Goal: Information Seeking & Learning: Check status

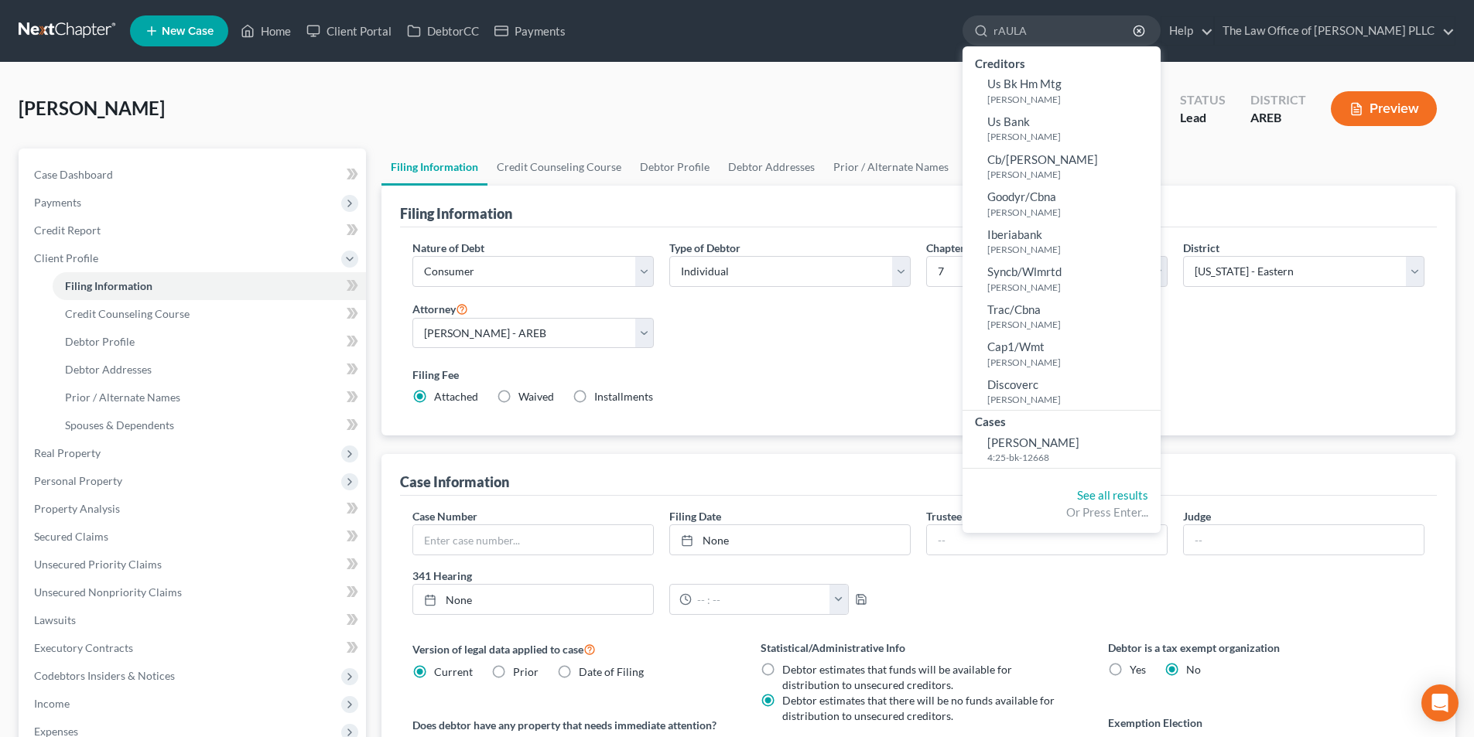
select select "1"
select select "0"
select select "5"
select select "0"
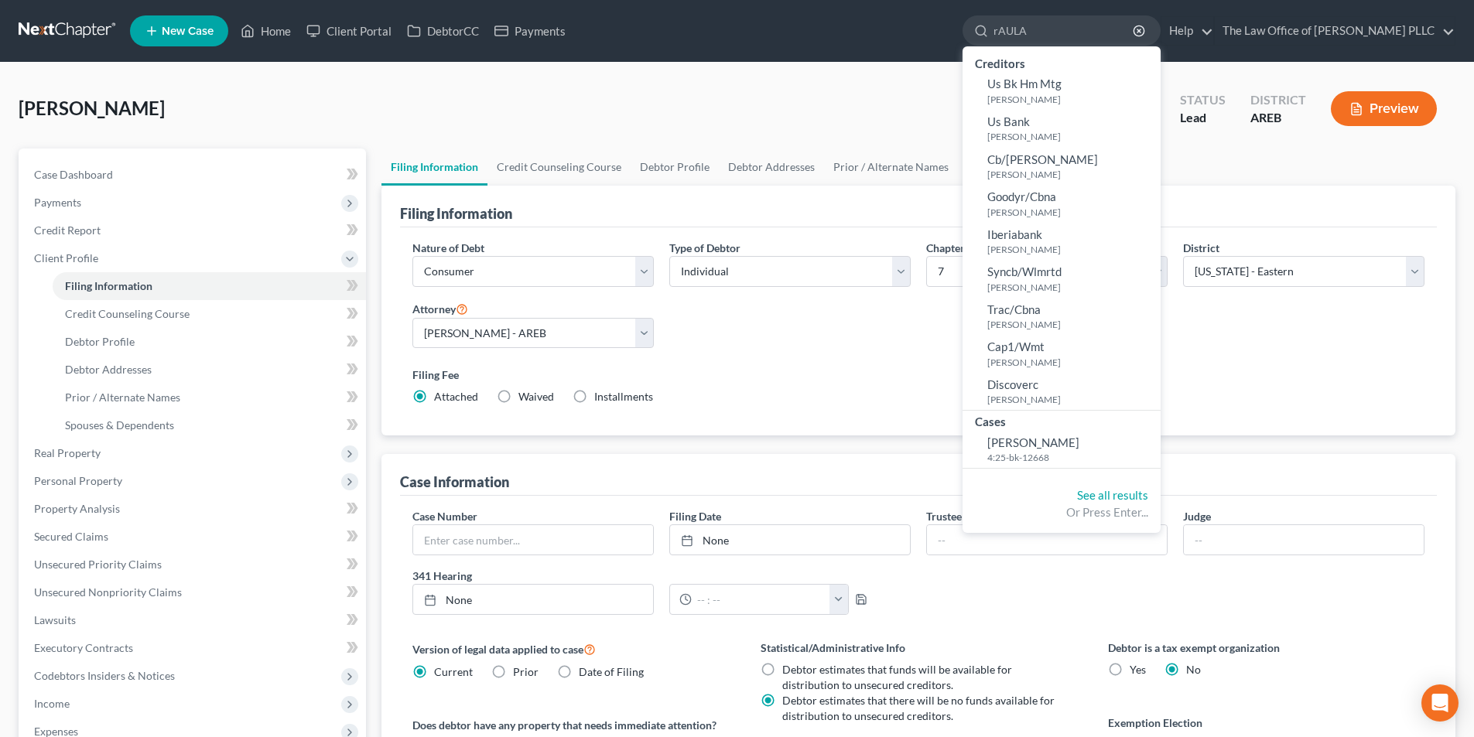
select select "2"
type input "[PERSON_NAME]"
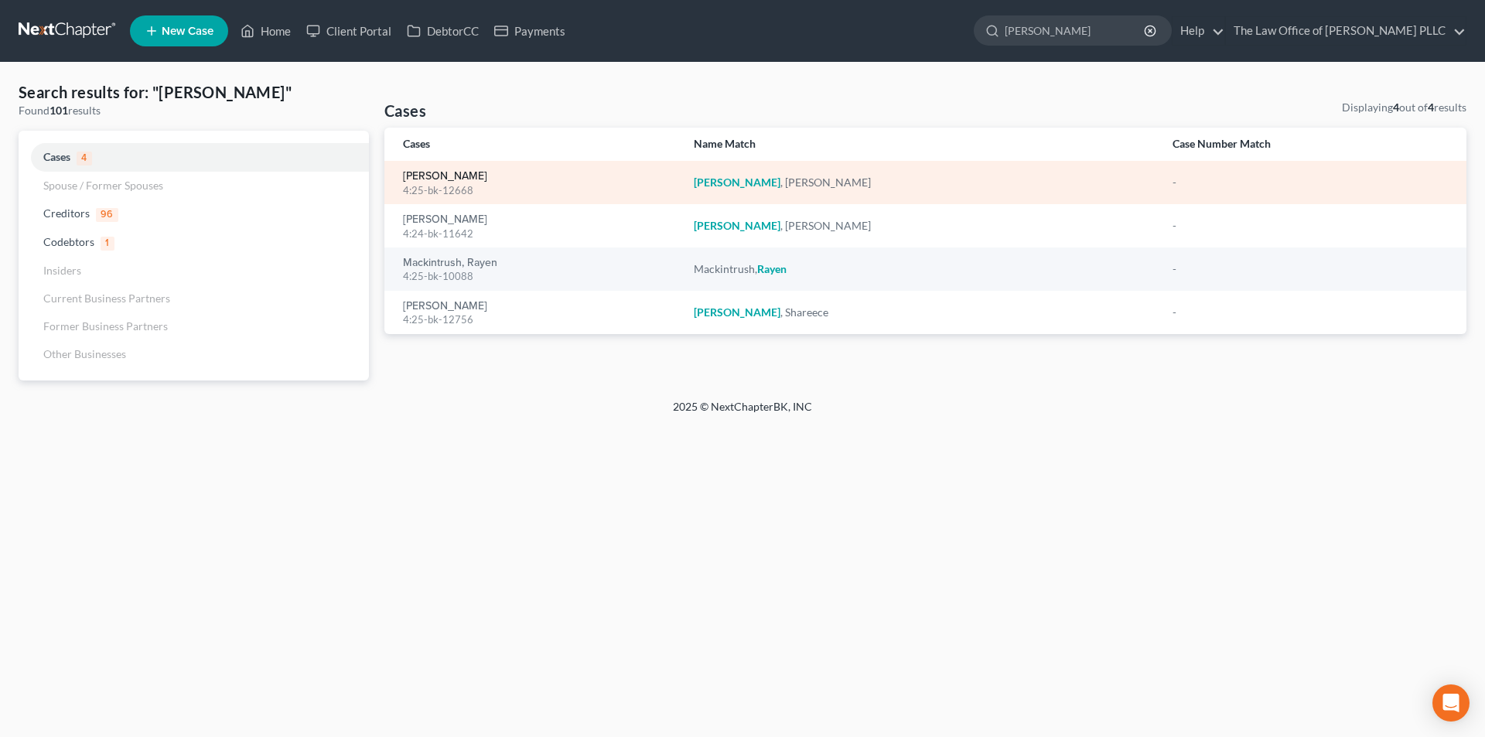
click at [455, 172] on link "[PERSON_NAME]" at bounding box center [445, 176] width 84 height 11
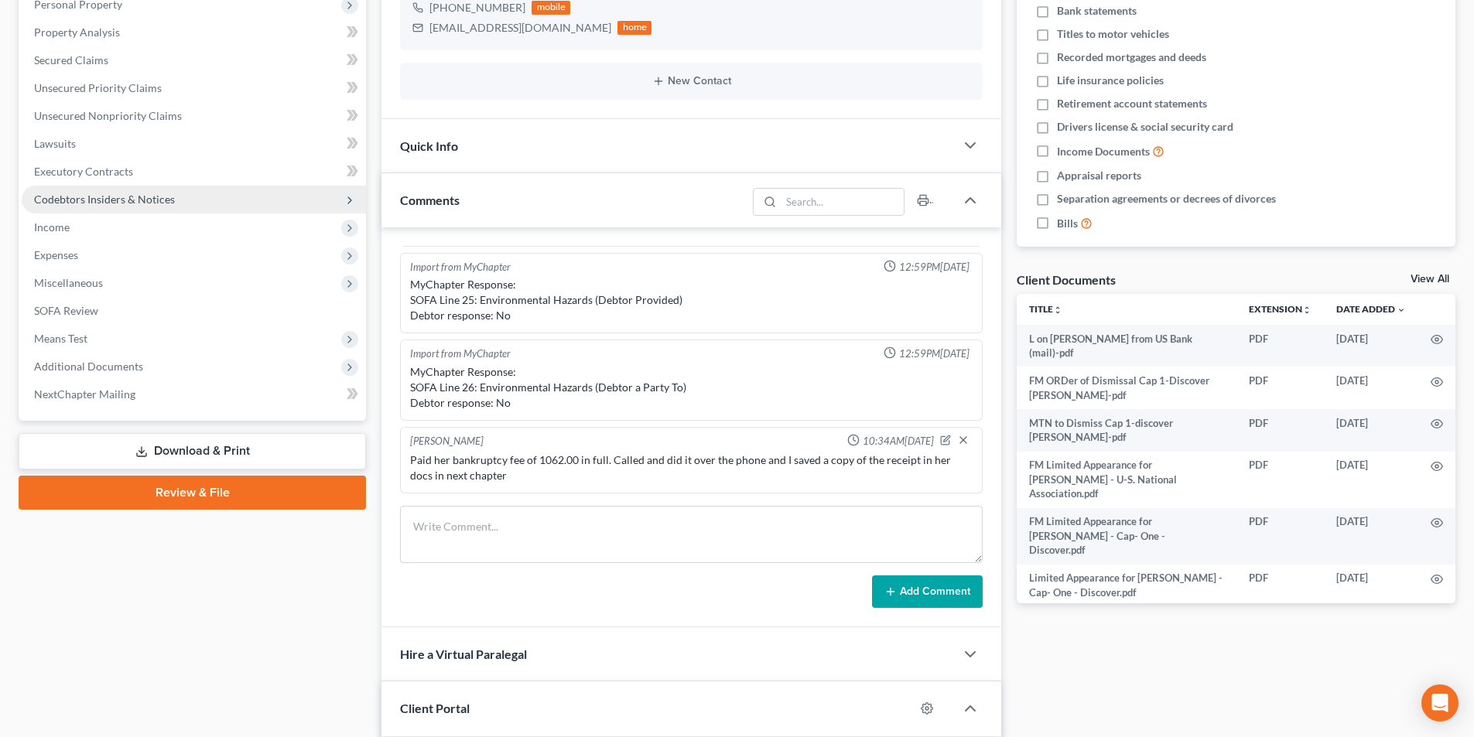
scroll to position [2428, 0]
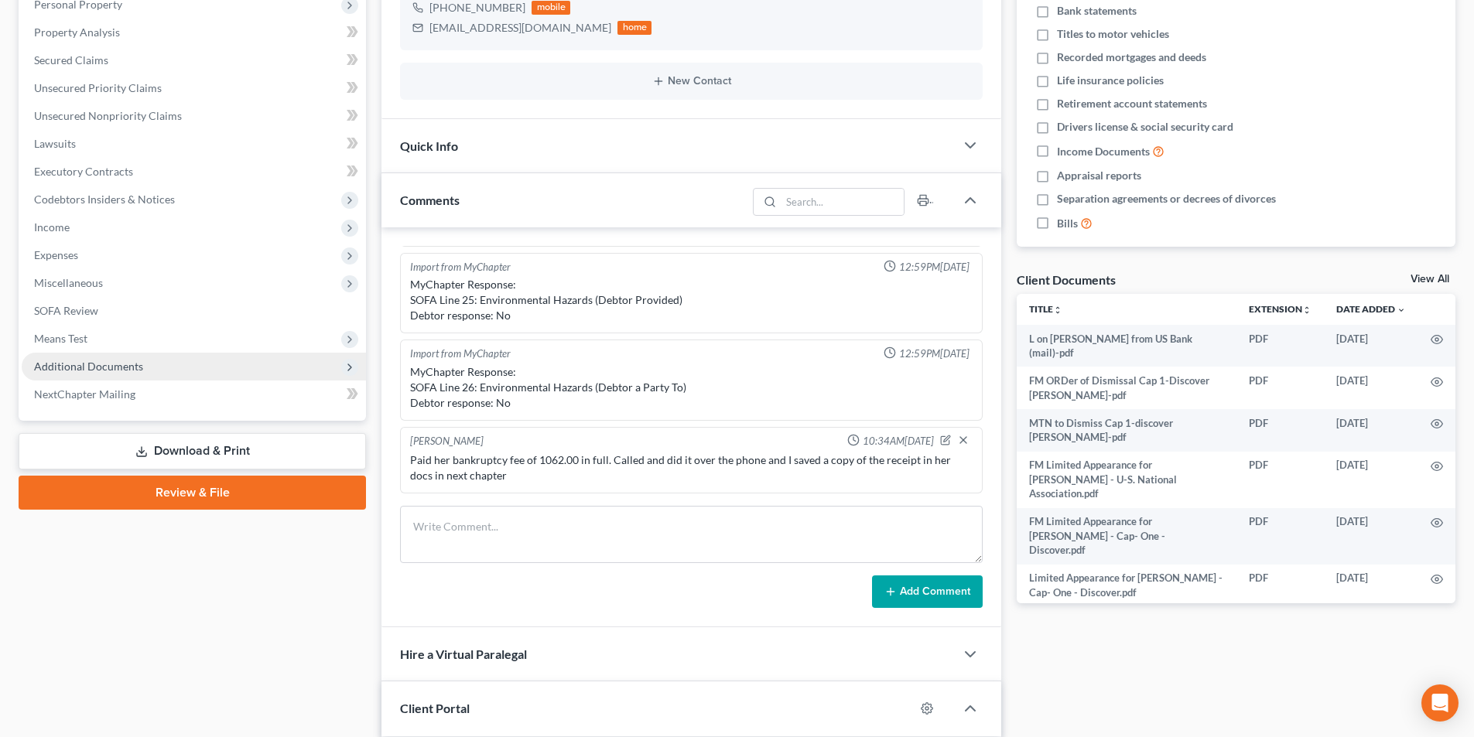
click at [76, 367] on span "Additional Documents" at bounding box center [88, 366] width 109 height 13
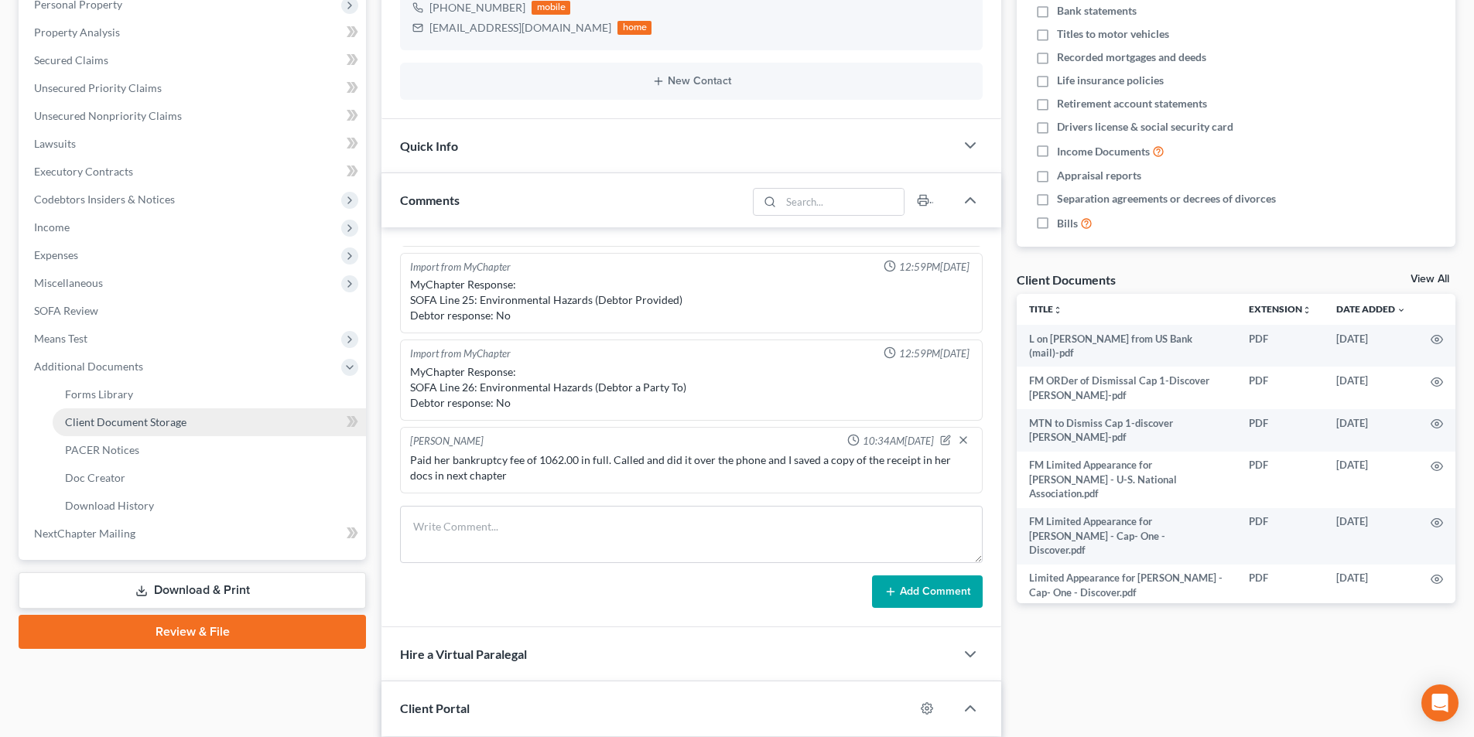
click at [114, 419] on span "Client Document Storage" at bounding box center [125, 421] width 121 height 13
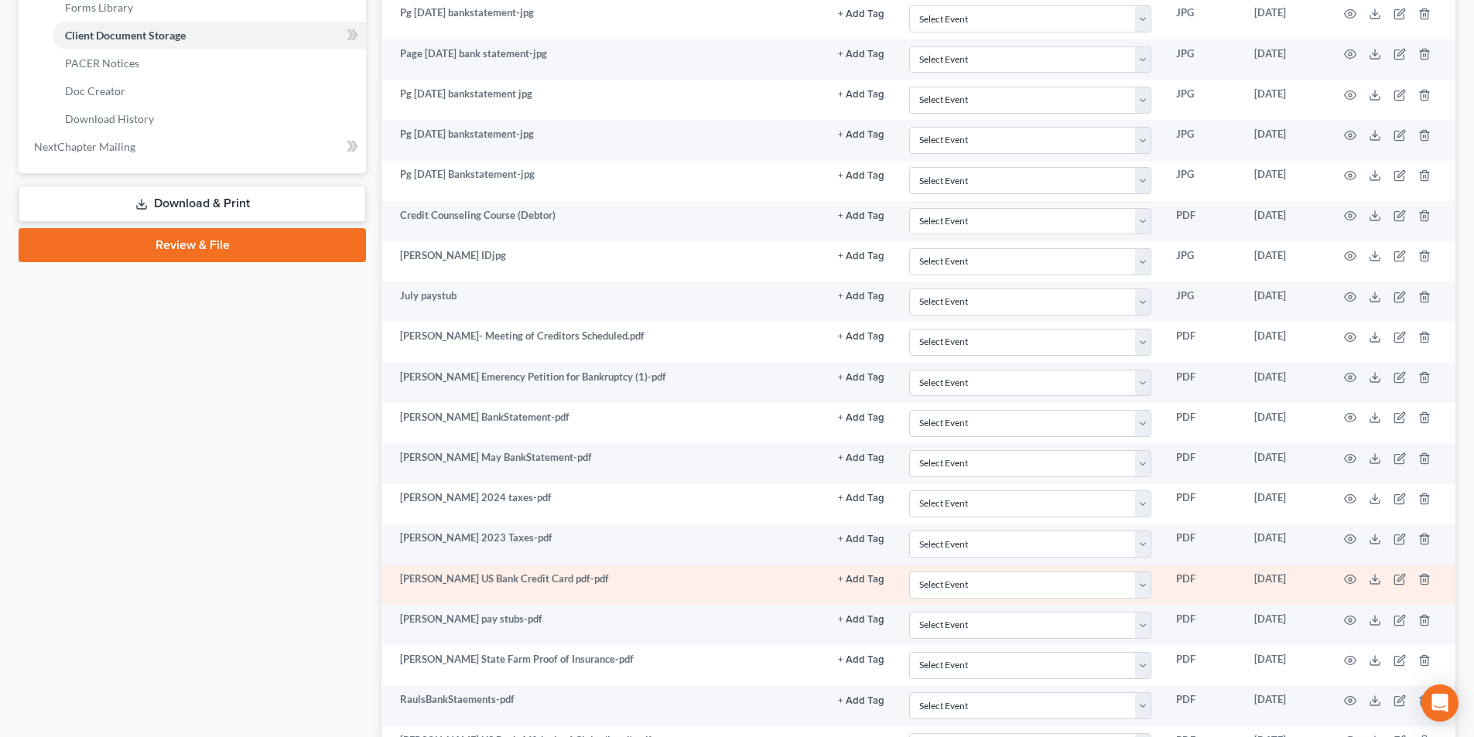
scroll to position [773, 0]
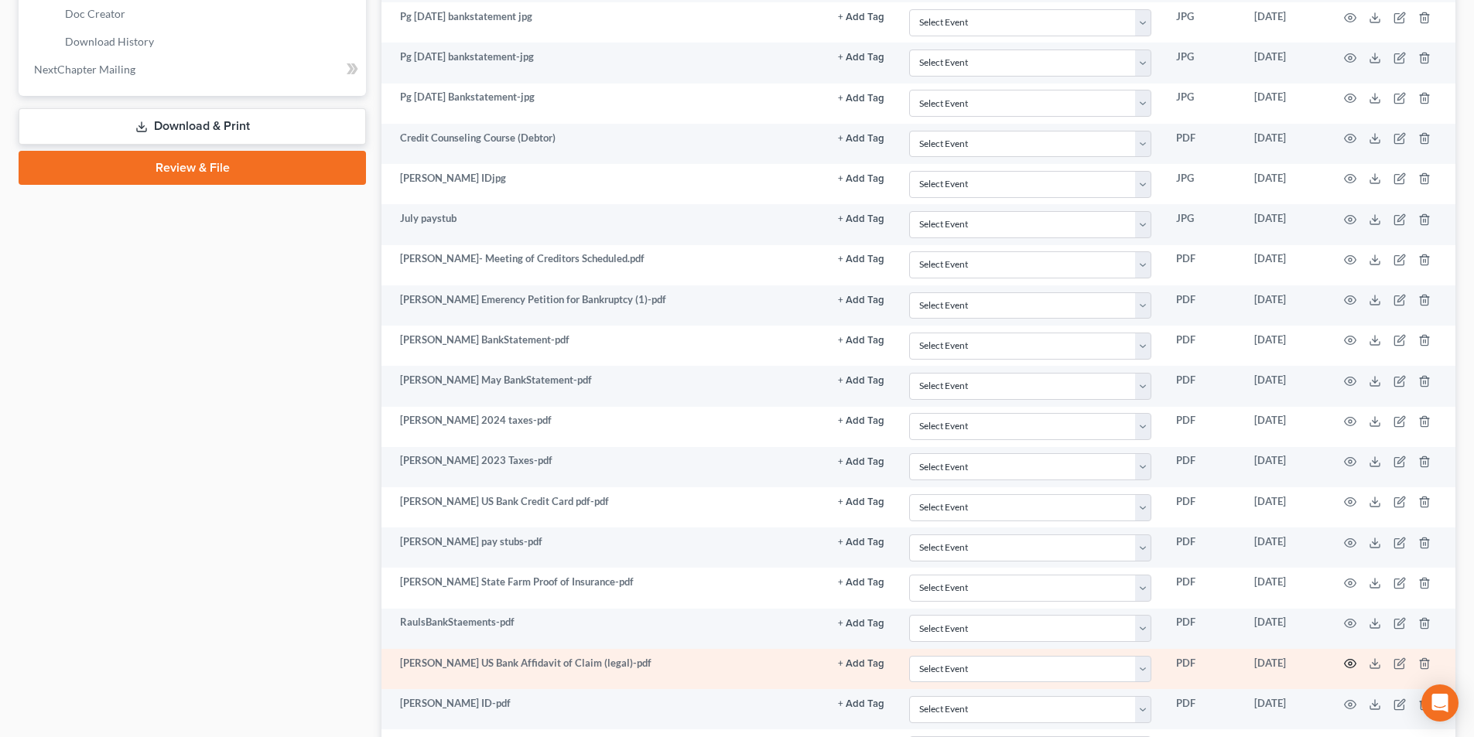
click at [1354, 660] on icon "button" at bounding box center [1350, 663] width 12 height 12
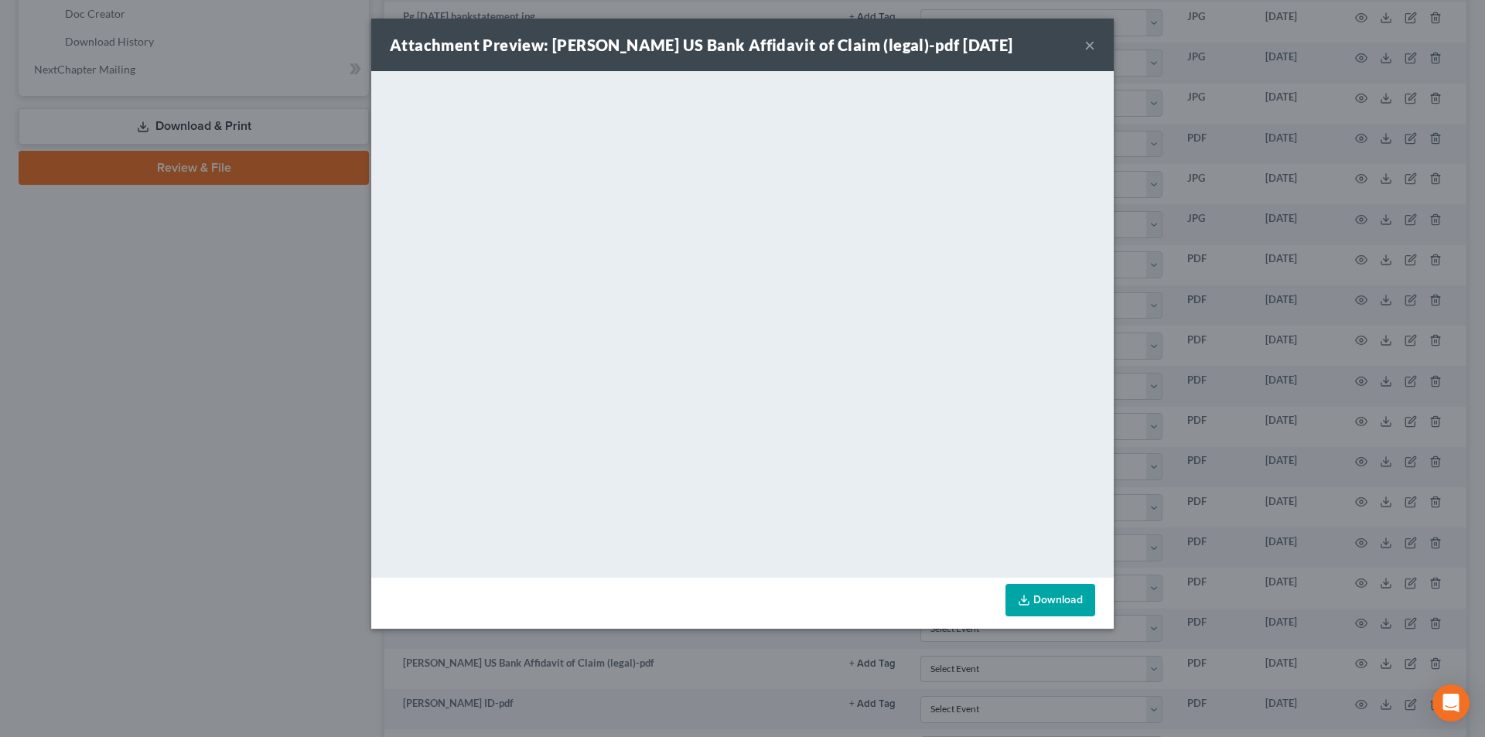
drag, startPoint x: 36, startPoint y: 256, endPoint x: 371, endPoint y: 193, distance: 340.9
click at [36, 255] on div "Attachment Preview: [PERSON_NAME] US Bank Affidavit of Claim (legal)-pdf [DATE]…" at bounding box center [742, 368] width 1485 height 737
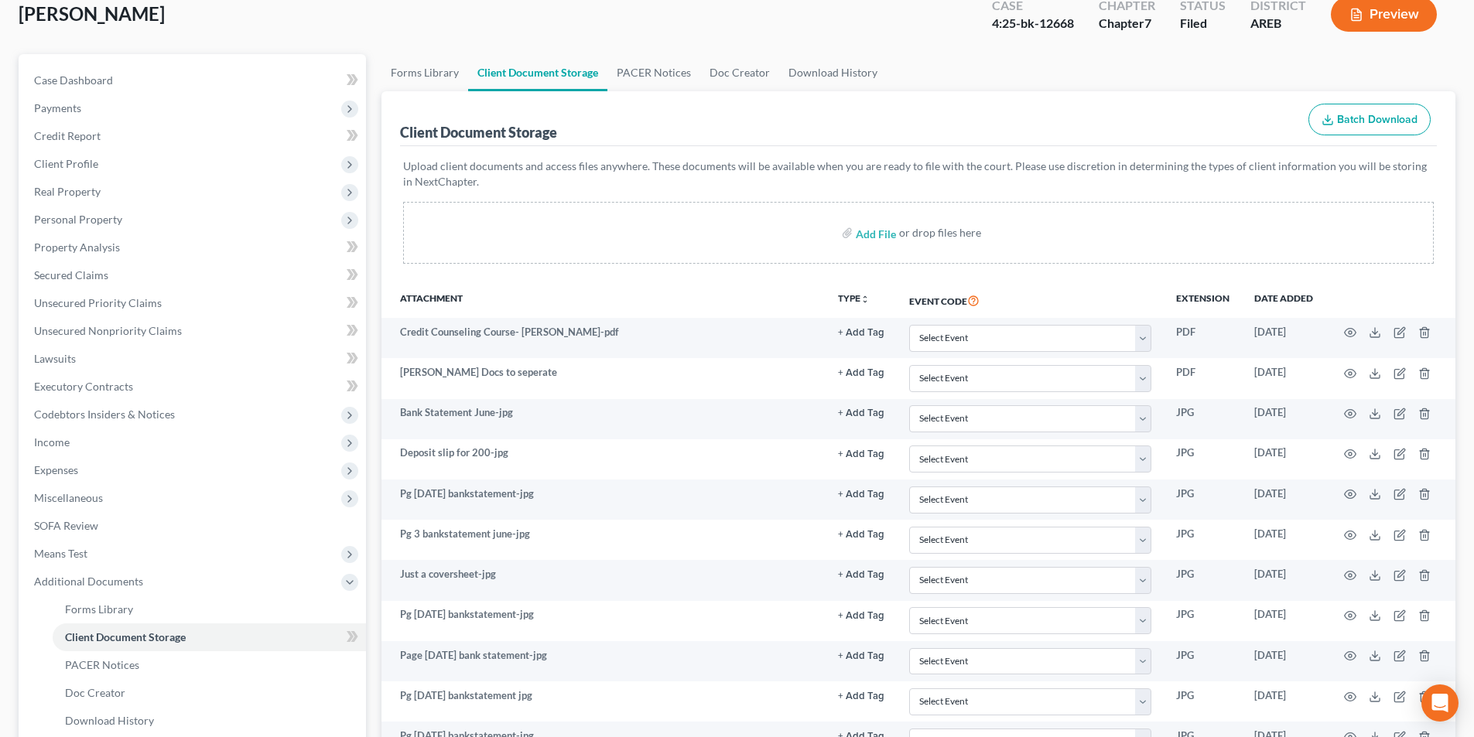
scroll to position [0, 0]
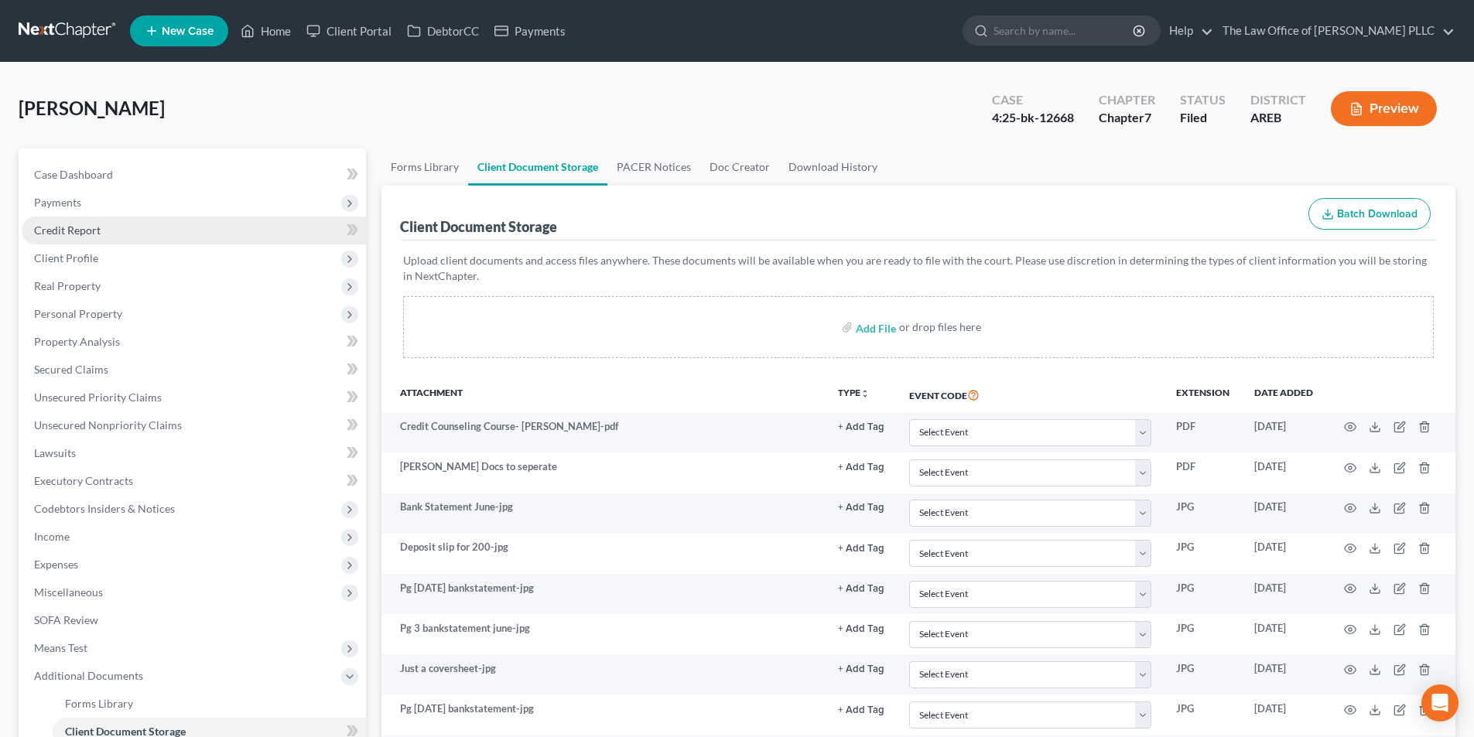
click at [90, 231] on span "Credit Report" at bounding box center [67, 230] width 67 height 13
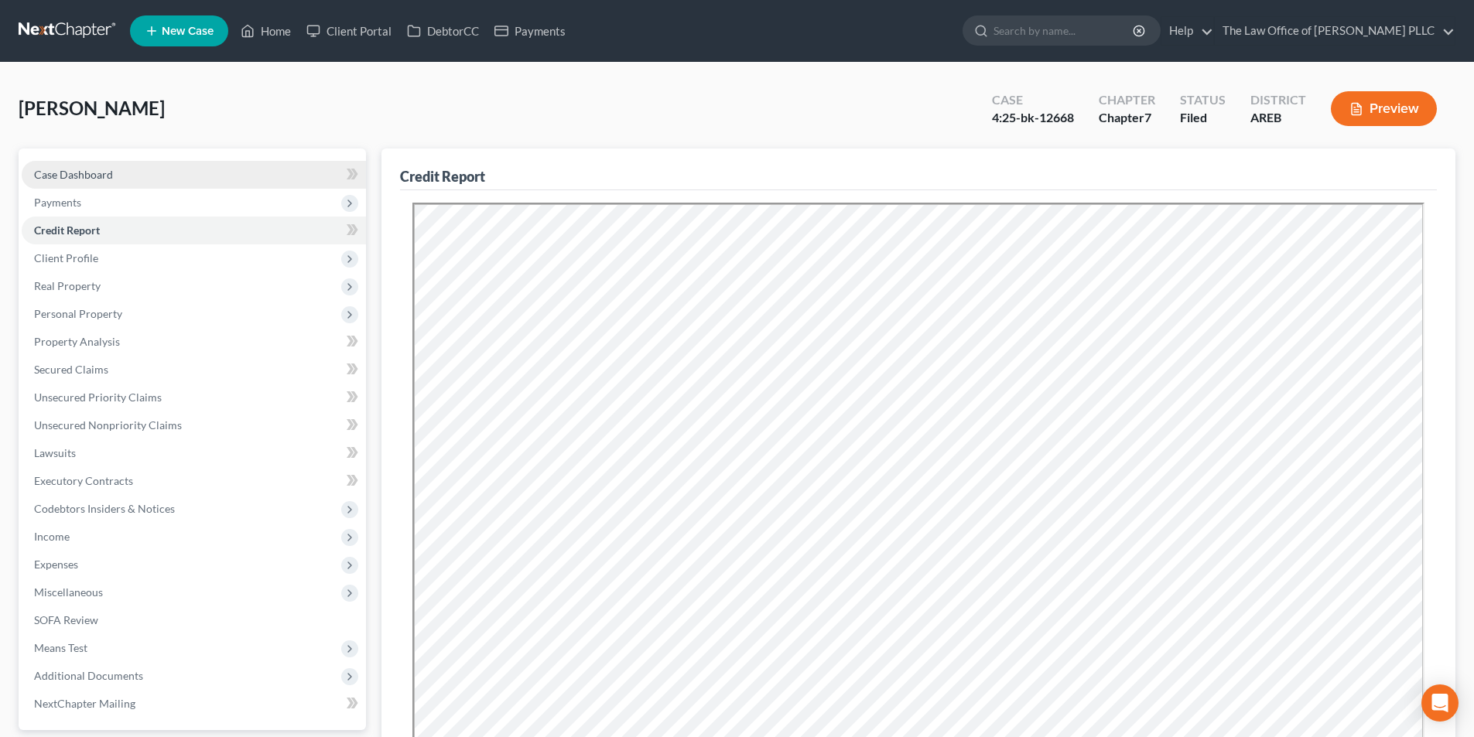
click at [83, 187] on link "Case Dashboard" at bounding box center [194, 175] width 344 height 28
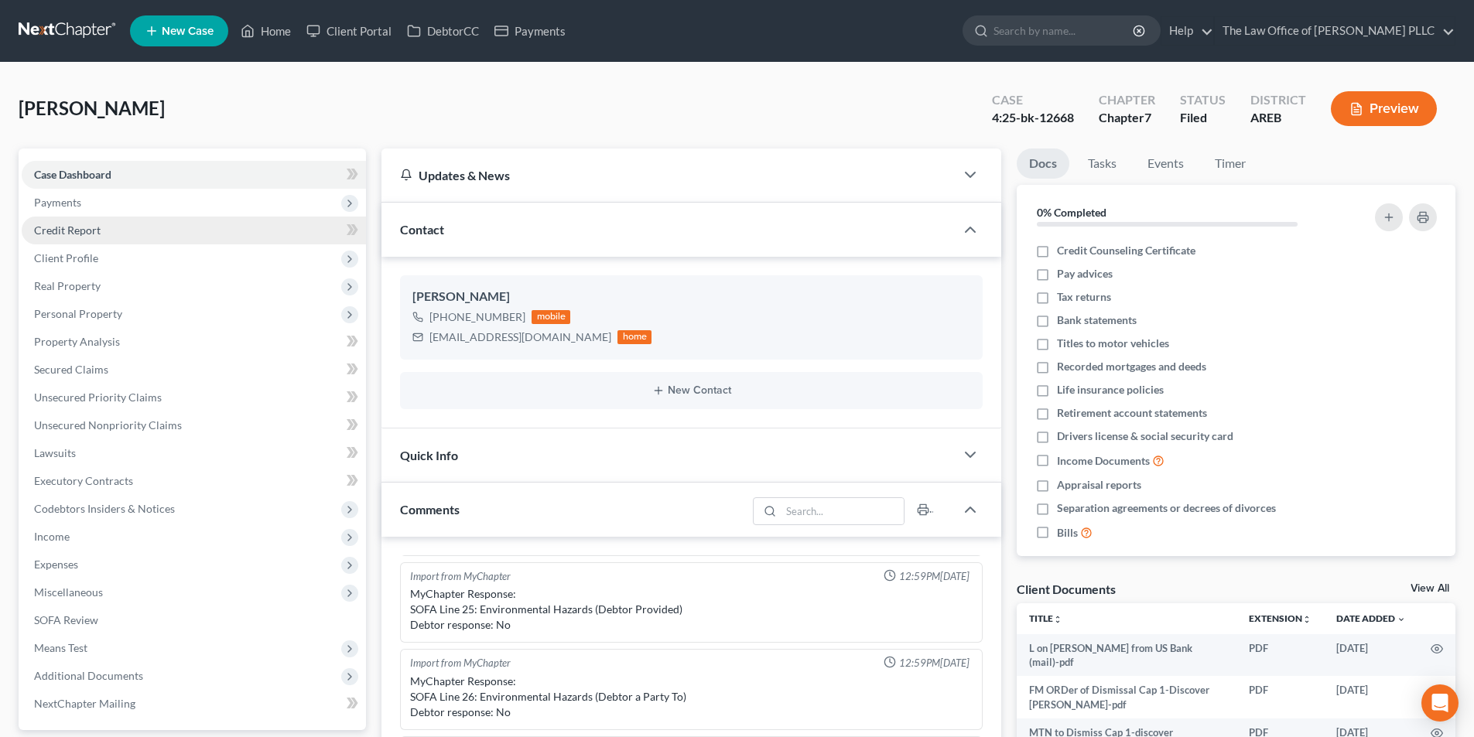
click at [64, 234] on span "Credit Report" at bounding box center [67, 230] width 67 height 13
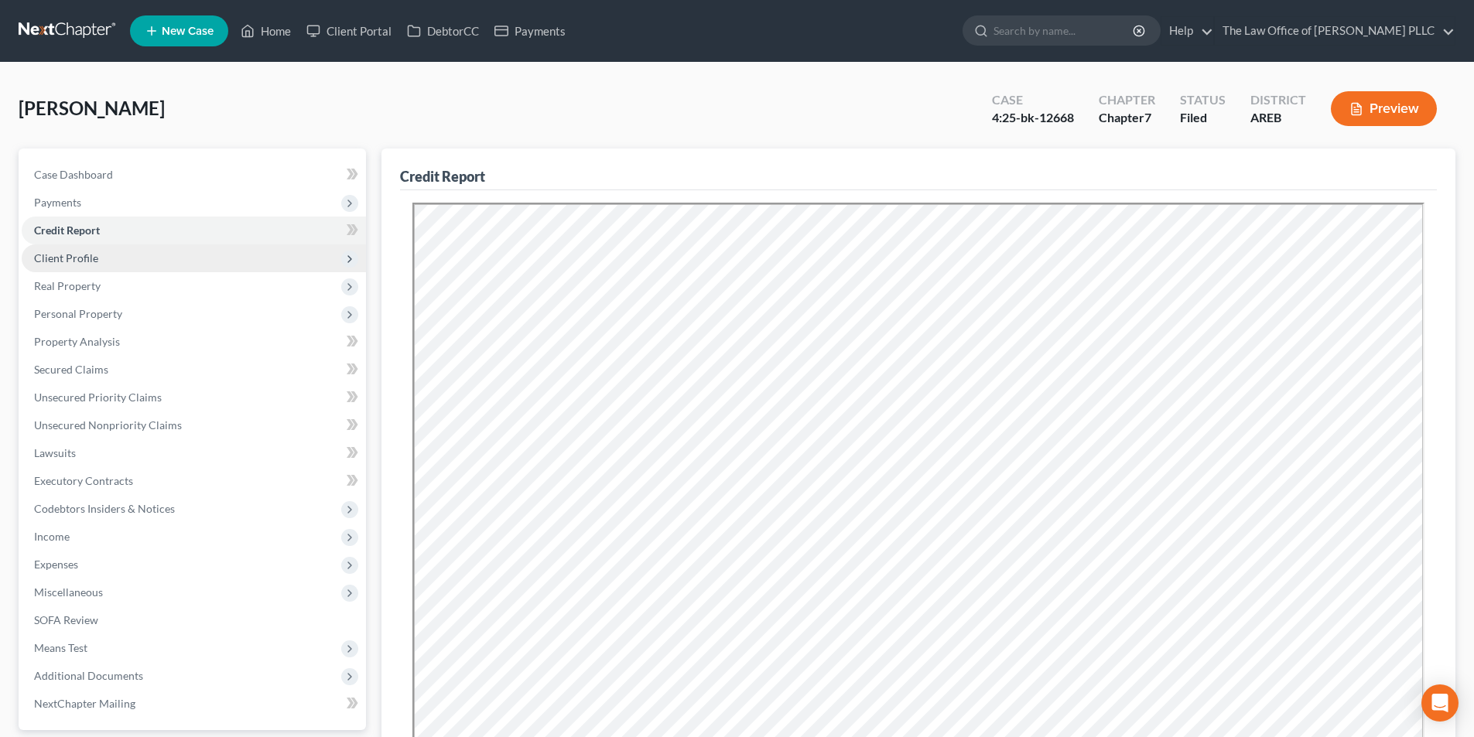
click at [64, 262] on span "Client Profile" at bounding box center [66, 257] width 64 height 13
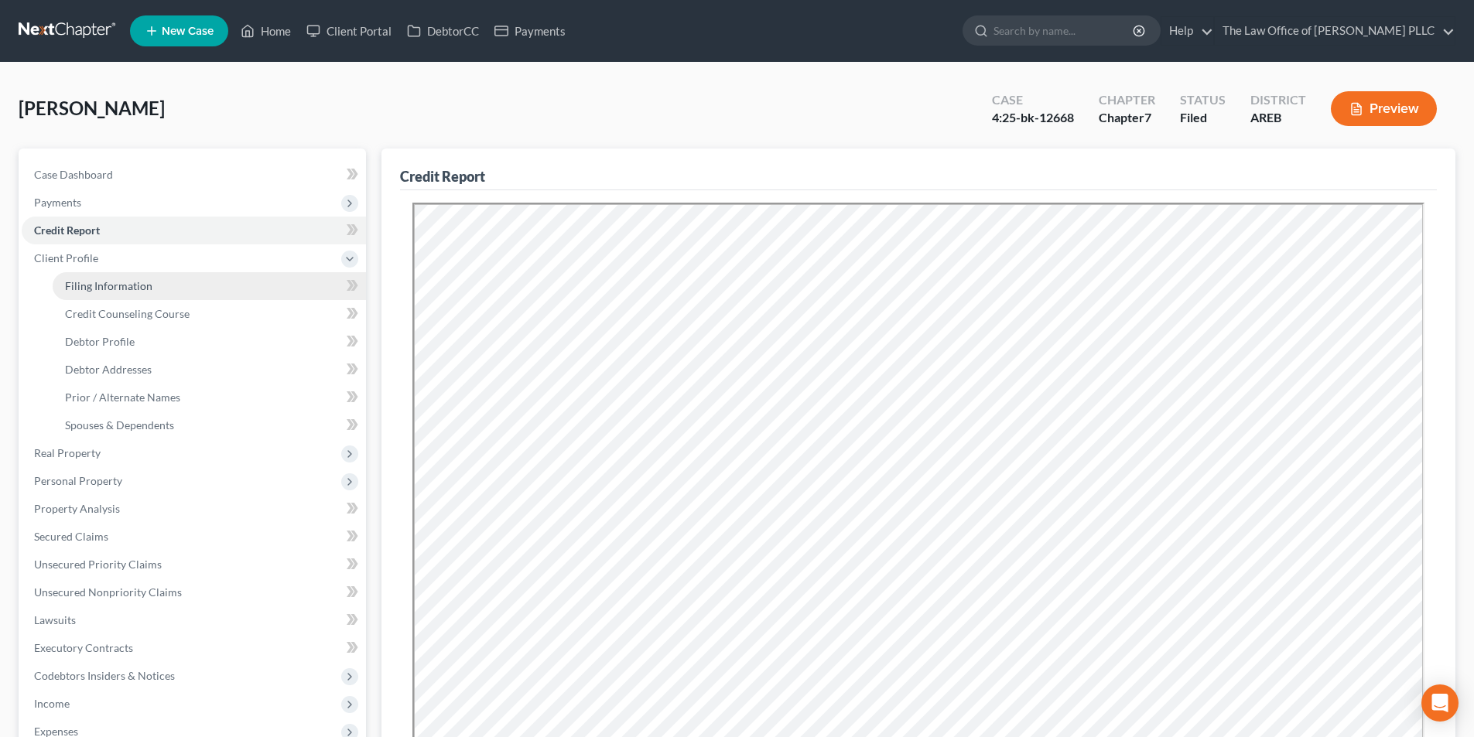
click at [94, 295] on link "Filing Information" at bounding box center [209, 286] width 313 height 28
select select "1"
select select "0"
select select "5"
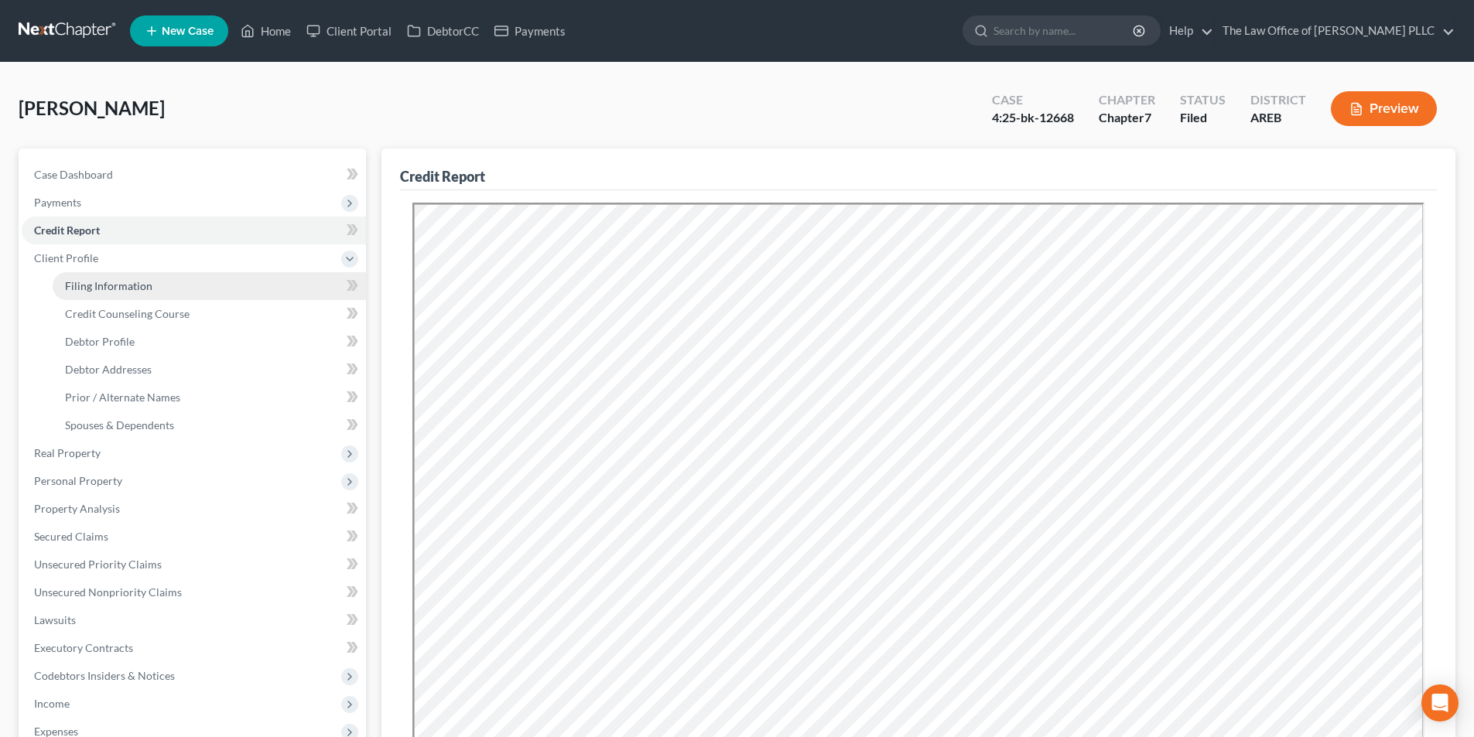
select select "0"
select select "2"
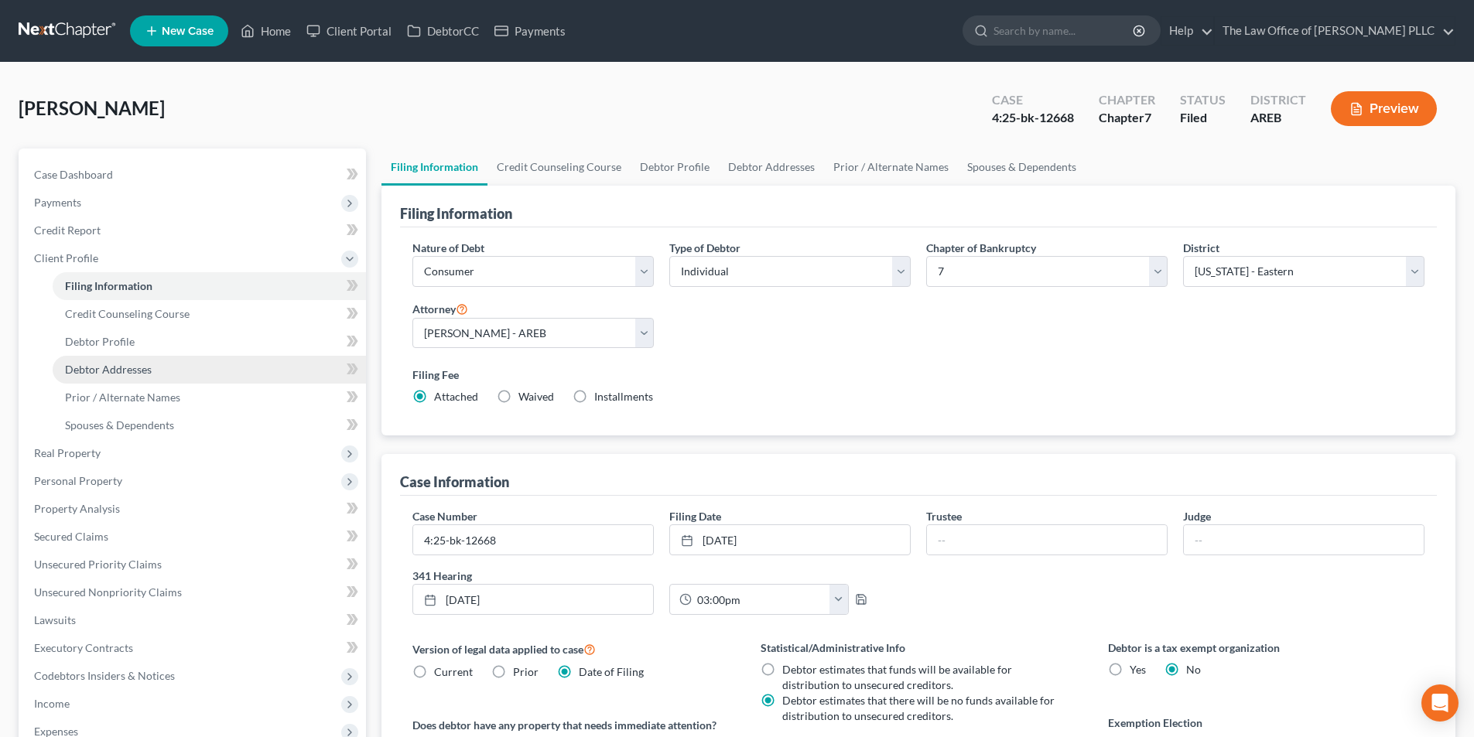
click at [112, 372] on span "Debtor Addresses" at bounding box center [108, 369] width 87 height 13
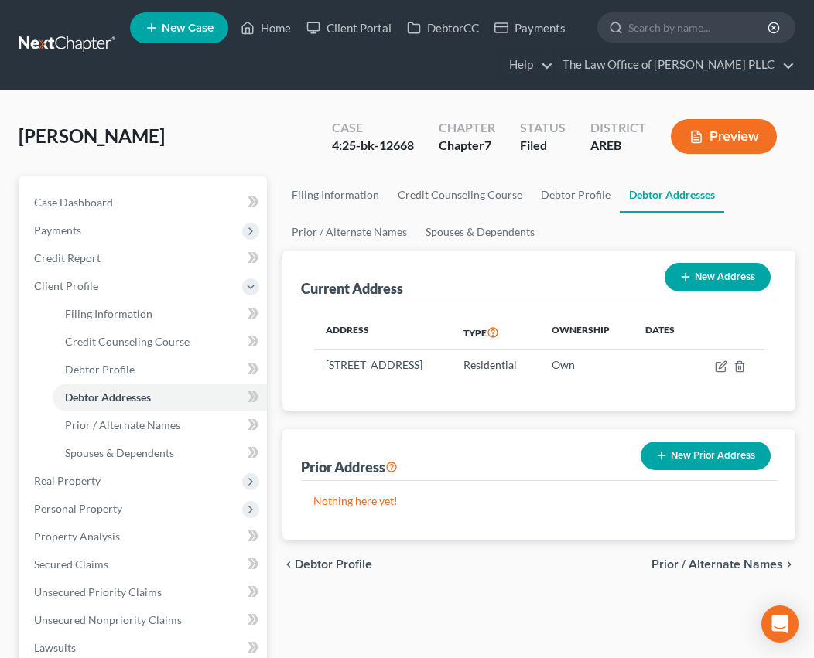
click at [411, 411] on div "Address Type Ownership Dates [STREET_ADDRESS] Residential Own" at bounding box center [539, 356] width 476 height 108
click at [309, 134] on div "[PERSON_NAME] Upgraded Case 4:25-bk-12668 Chapter Chapter 7 Status Filed Distri…" at bounding box center [407, 142] width 777 height 67
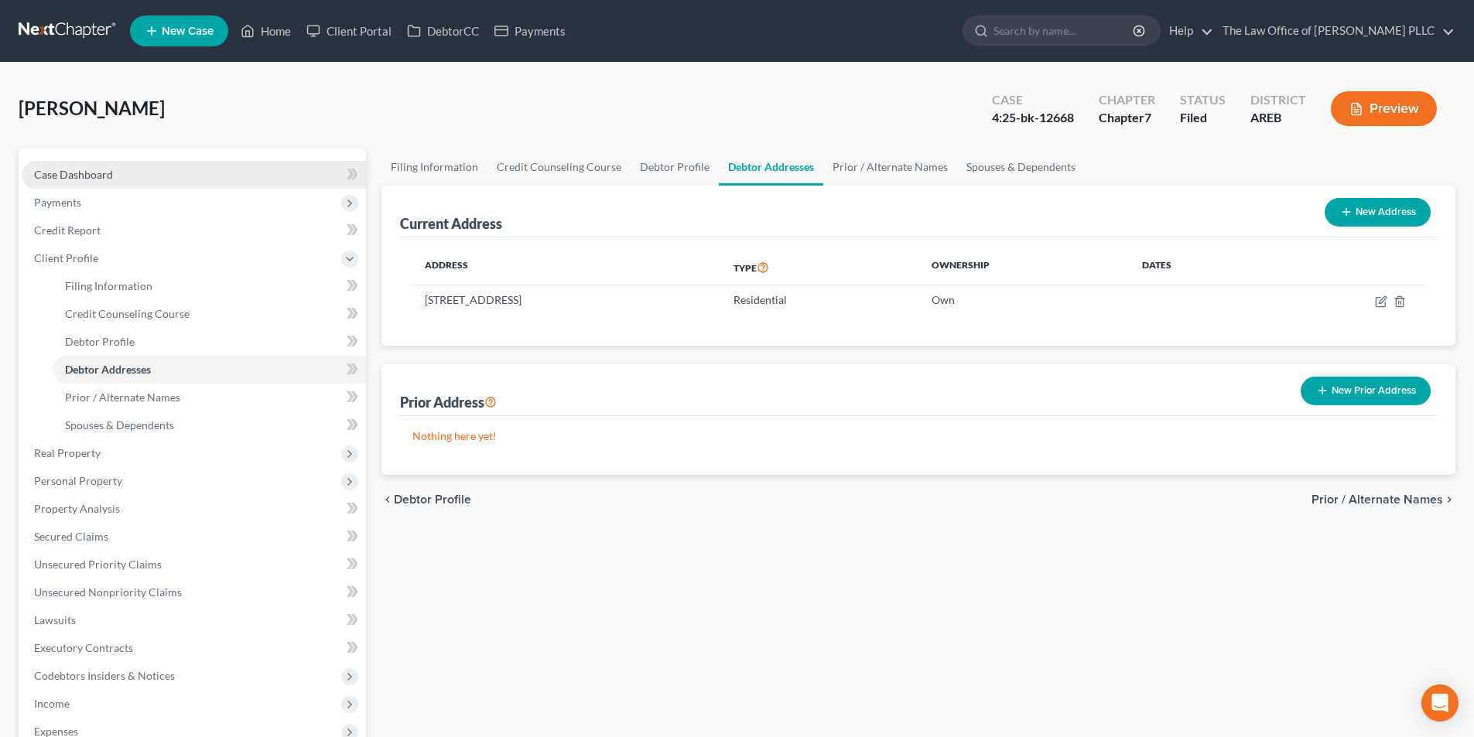
click at [60, 177] on span "Case Dashboard" at bounding box center [73, 174] width 79 height 13
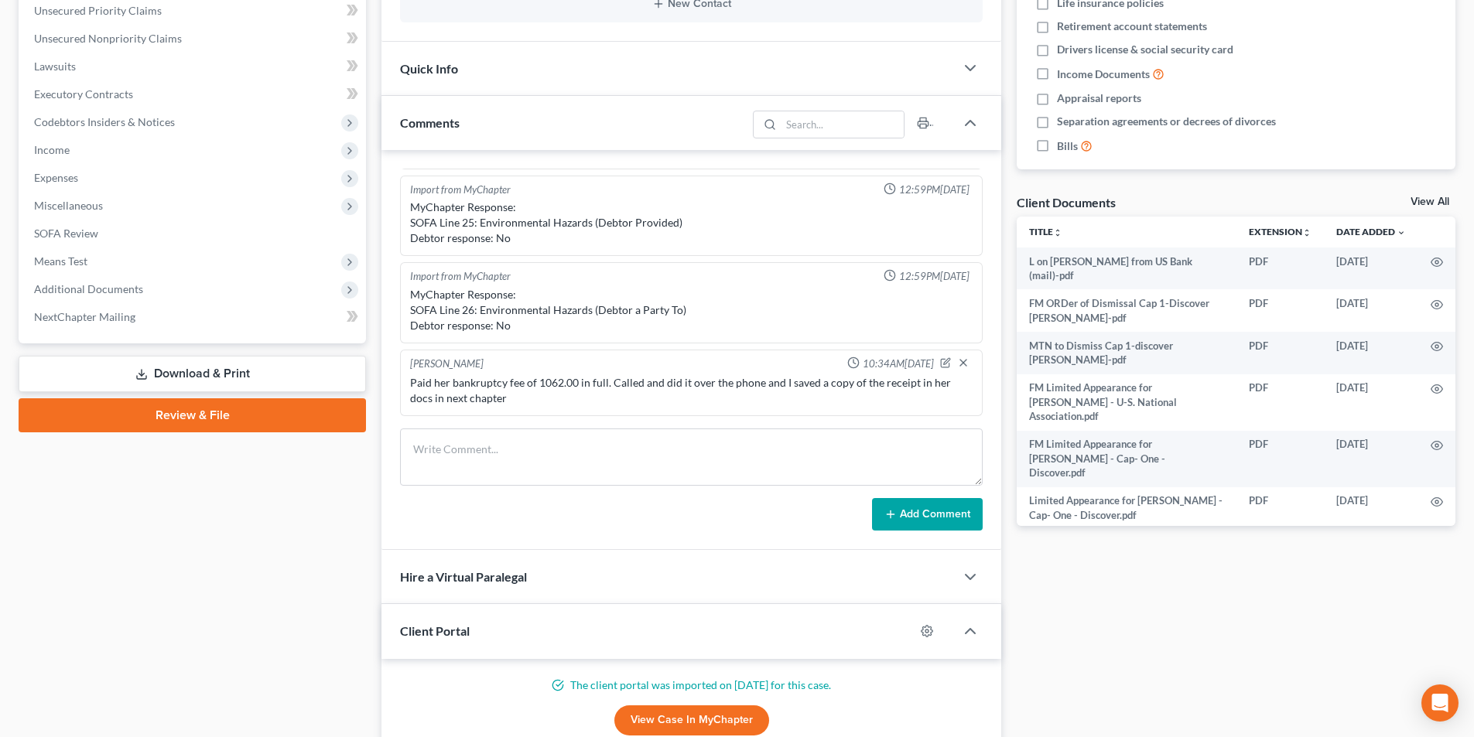
scroll to position [2428, 0]
click at [460, 449] on textarea at bounding box center [691, 457] width 582 height 57
paste textarea "called US bank on [PERSON_NAME] for a reaffirmation agreement. [PHONE_NUMBER]. …"
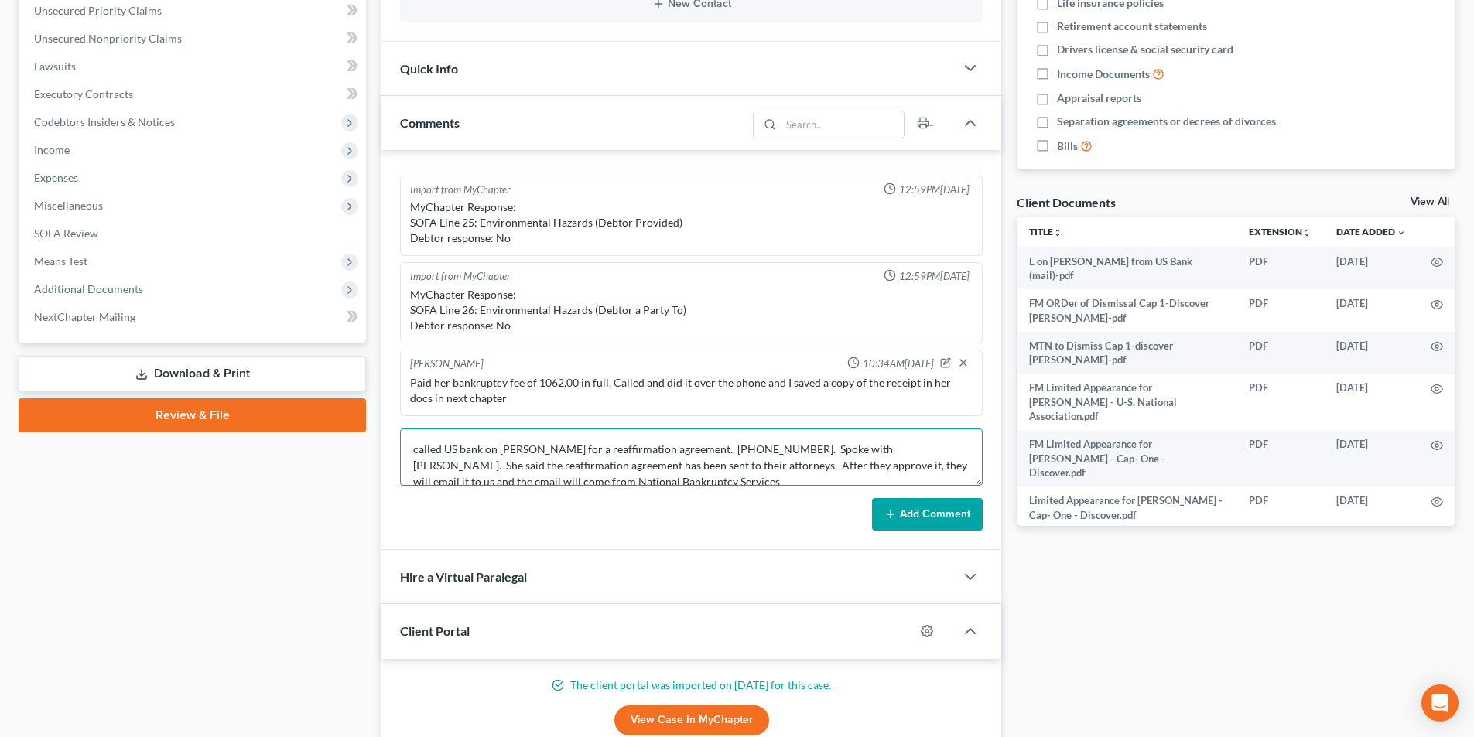
scroll to position [4, 0]
type textarea "called US bank on [PERSON_NAME] for a reaffirmation agreement. [PHONE_NUMBER]. …"
click at [943, 515] on button "Add Comment" at bounding box center [927, 514] width 111 height 32
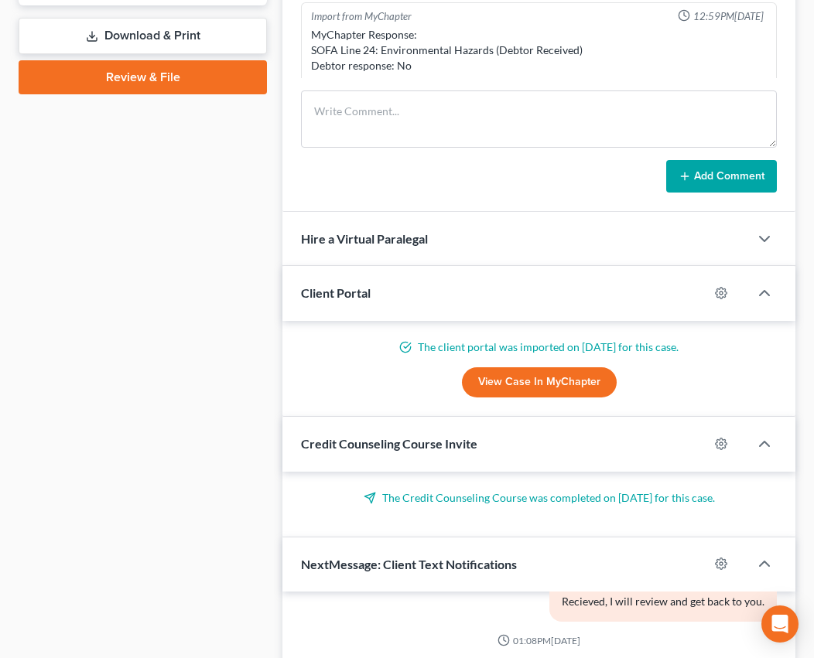
scroll to position [2196, 0]
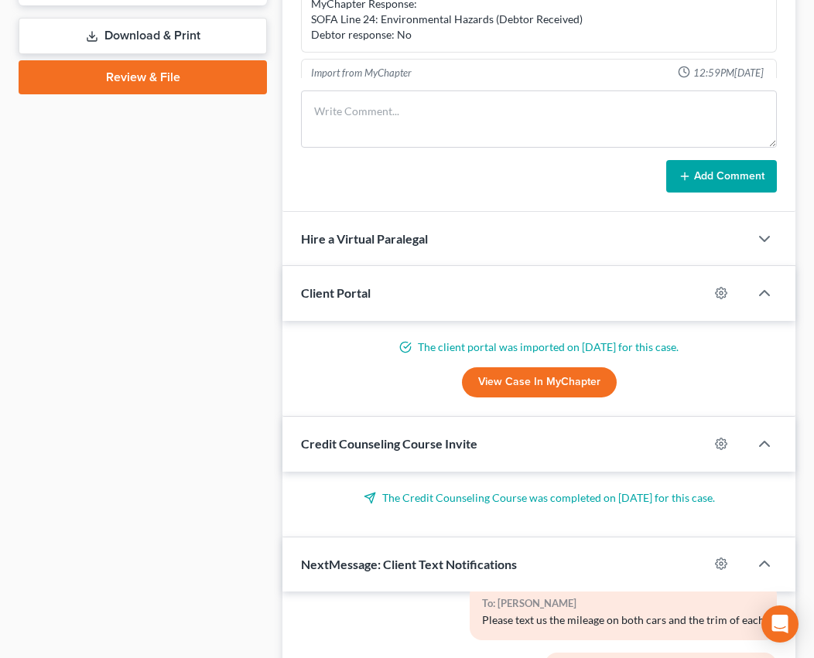
drag, startPoint x: 153, startPoint y: 186, endPoint x: 529, endPoint y: 2, distance: 418.2
click at [153, 180] on div "Case Dashboard Payments Invoices Payments Payments Credit Report Client Profile" at bounding box center [143, 585] width 264 height 2322
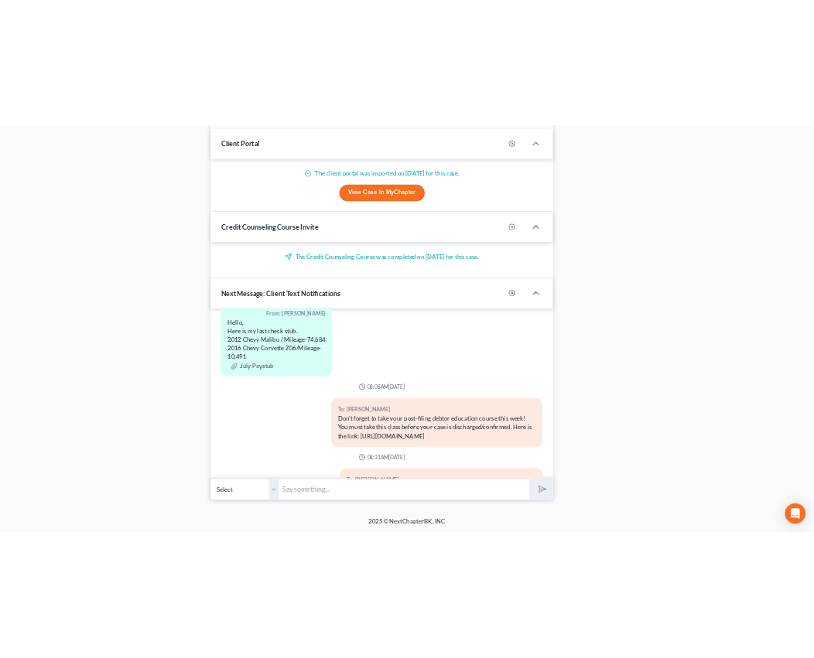
scroll to position [2428, 0]
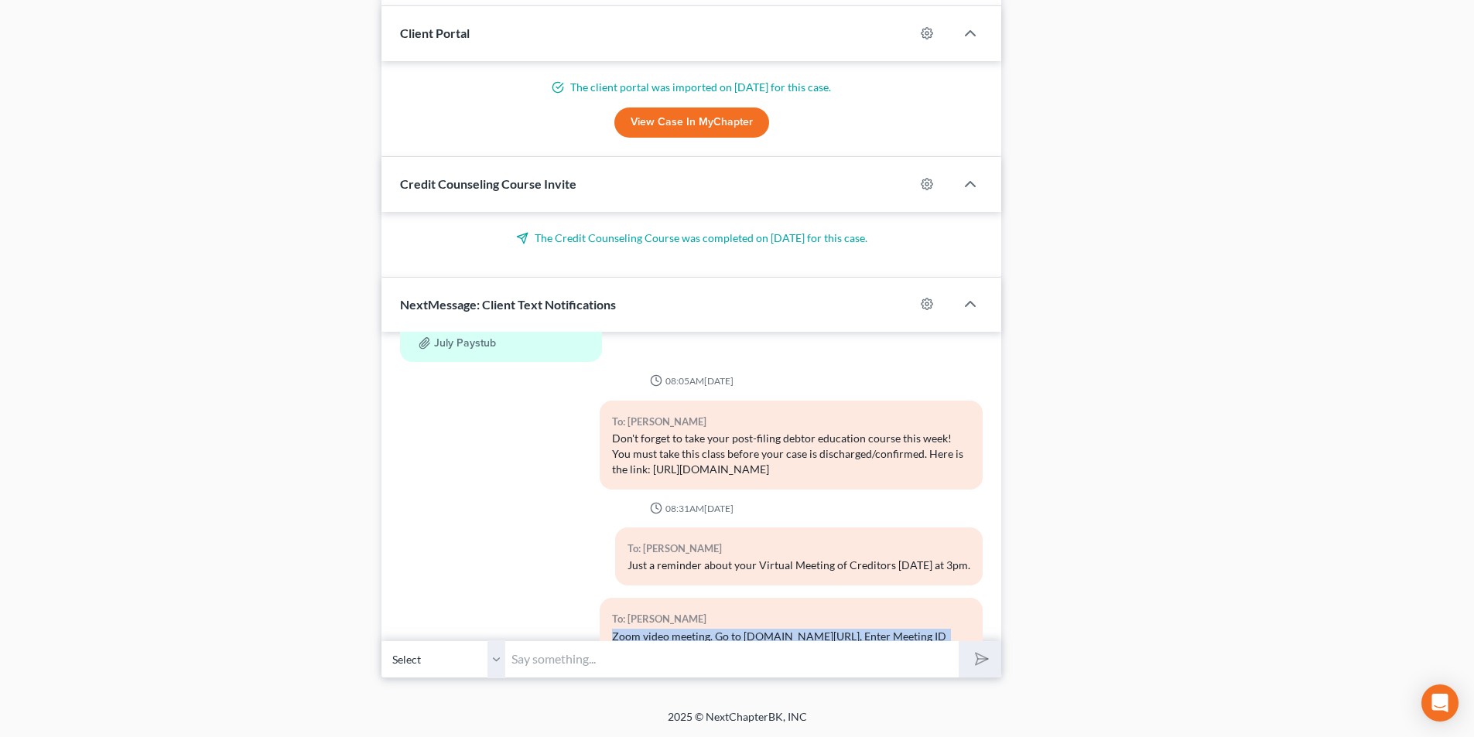
drag, startPoint x: 609, startPoint y: 576, endPoint x: 957, endPoint y: 596, distance: 348.7
click at [957, 629] on div "Zoom video meeting. Go to [DOMAIN_NAME][URL], Enter Meeting ID 929−786−2965, an…" at bounding box center [791, 652] width 358 height 46
copy div "Zoom video meeting. Go to [DOMAIN_NAME][URL], Enter Meeting ID 929−786−2965, an…"
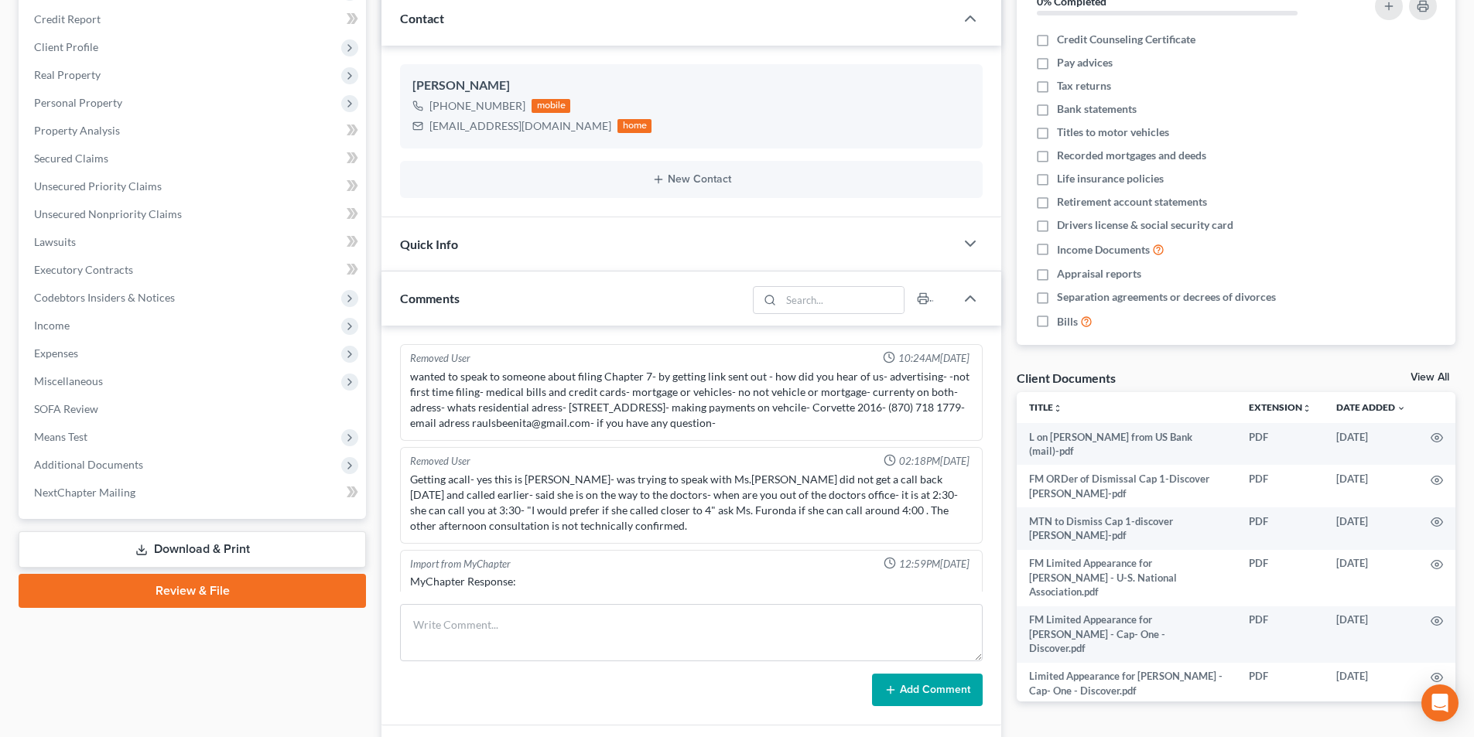
scroll to position [3019, 0]
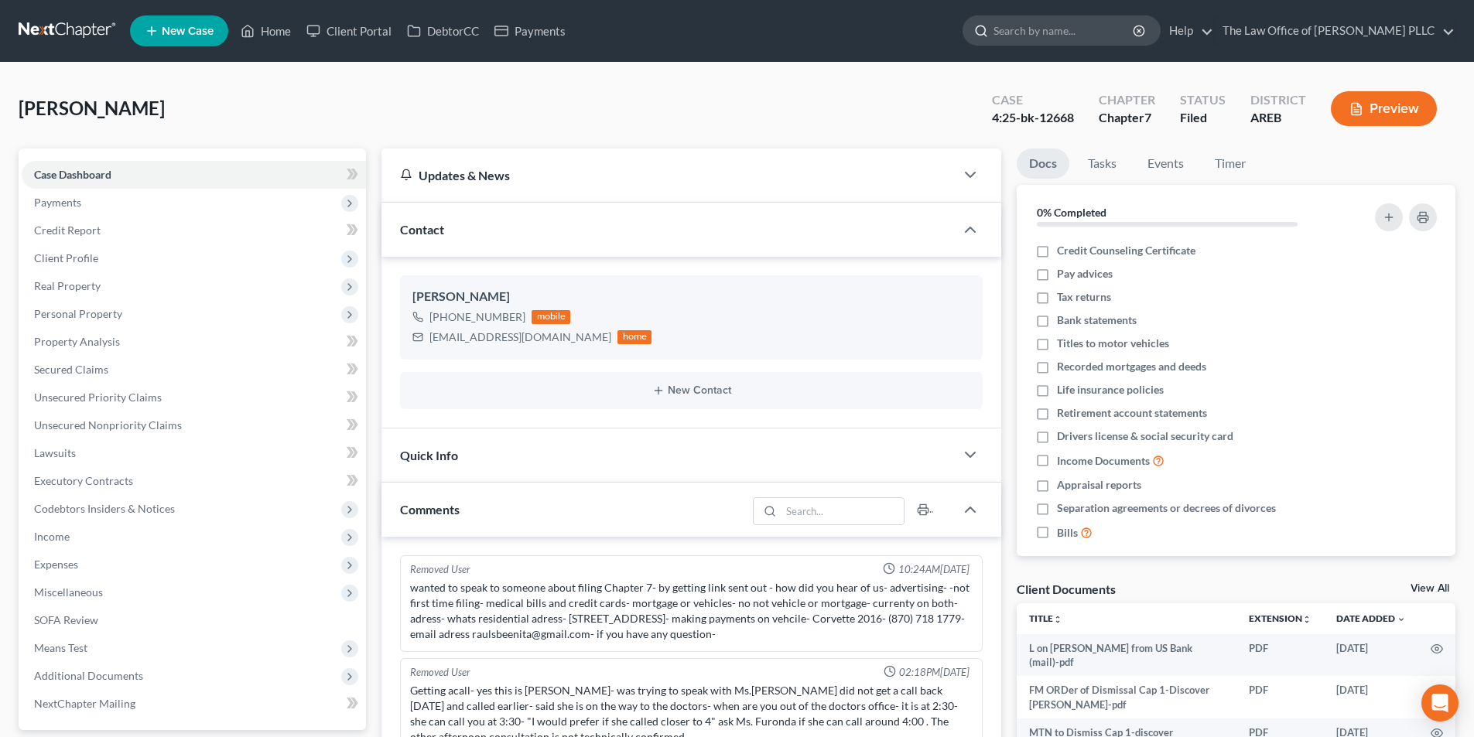
click at [1055, 30] on input "search" at bounding box center [1064, 30] width 142 height 29
type input "[PERSON_NAME]"
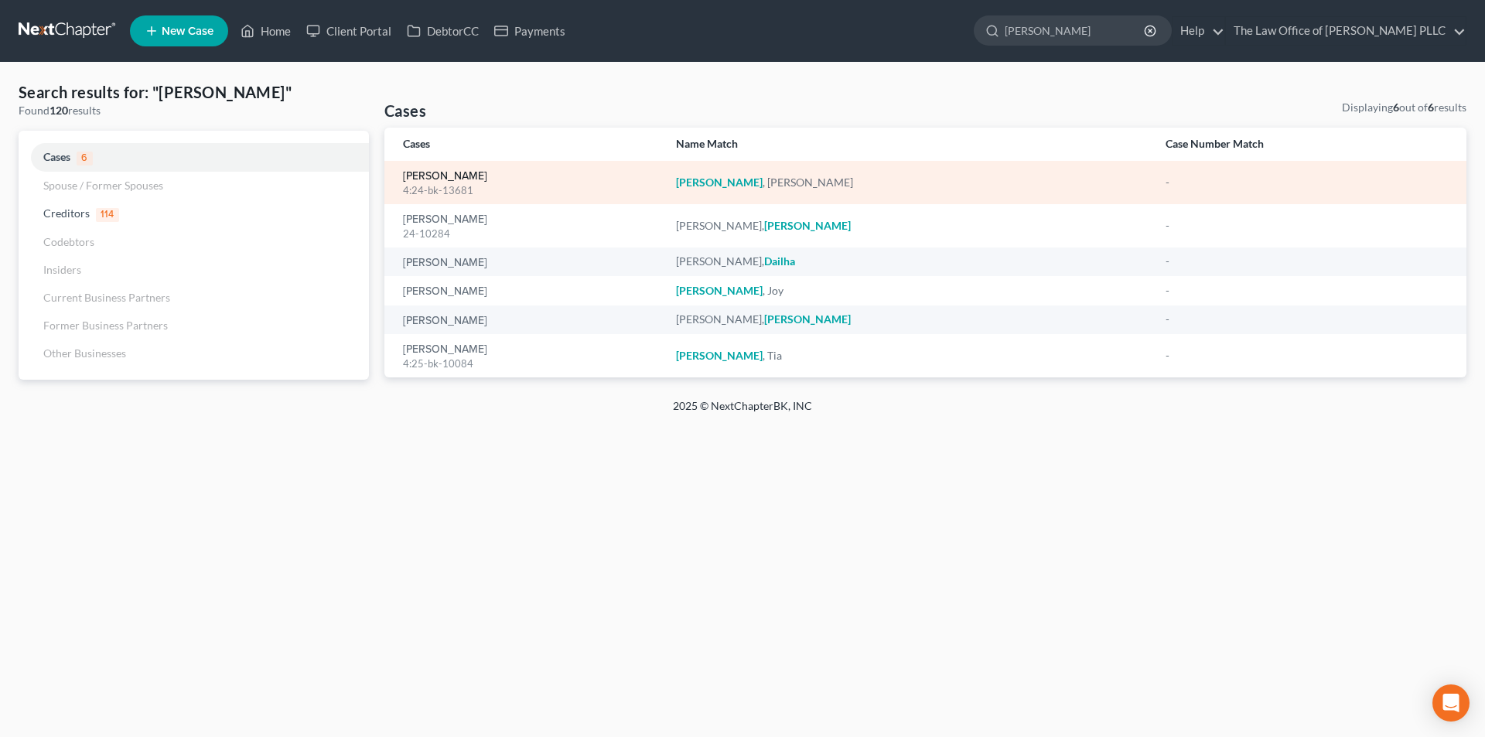
click at [441, 173] on link "[PERSON_NAME]" at bounding box center [445, 176] width 84 height 11
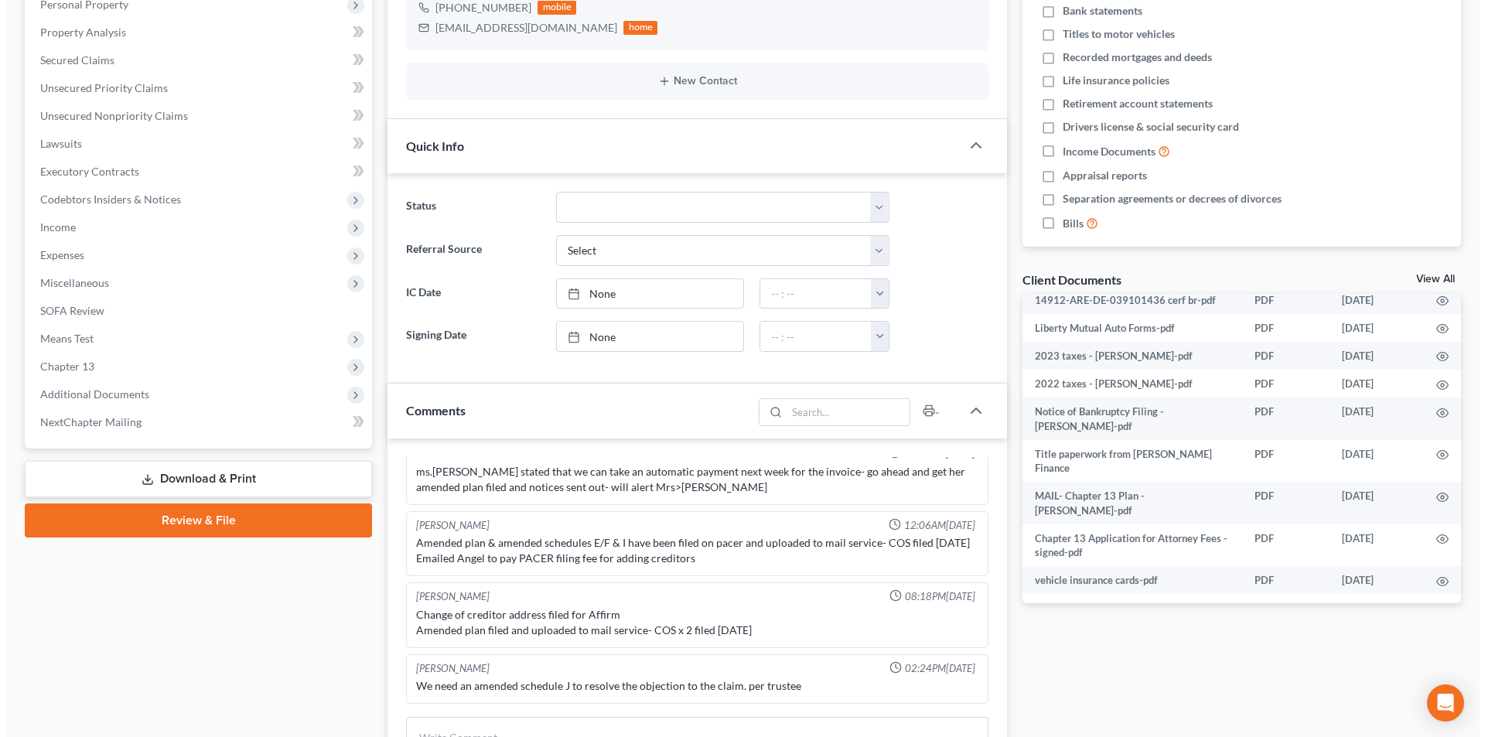
scroll to position [696, 0]
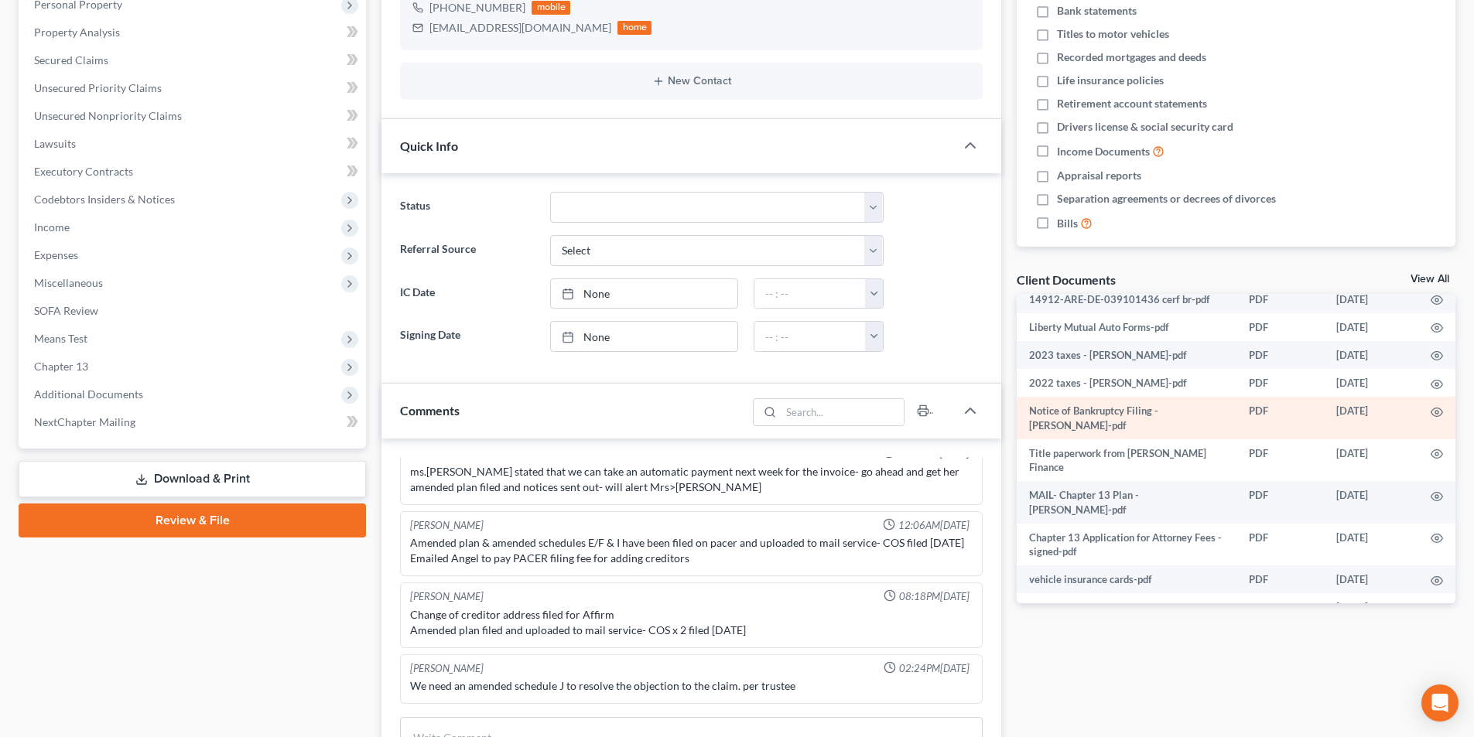
click at [1129, 428] on td "Notice of Bankruptcy Filing - [PERSON_NAME]-pdf" at bounding box center [1126, 418] width 220 height 43
click at [1430, 418] on icon "button" at bounding box center [1436, 412] width 12 height 12
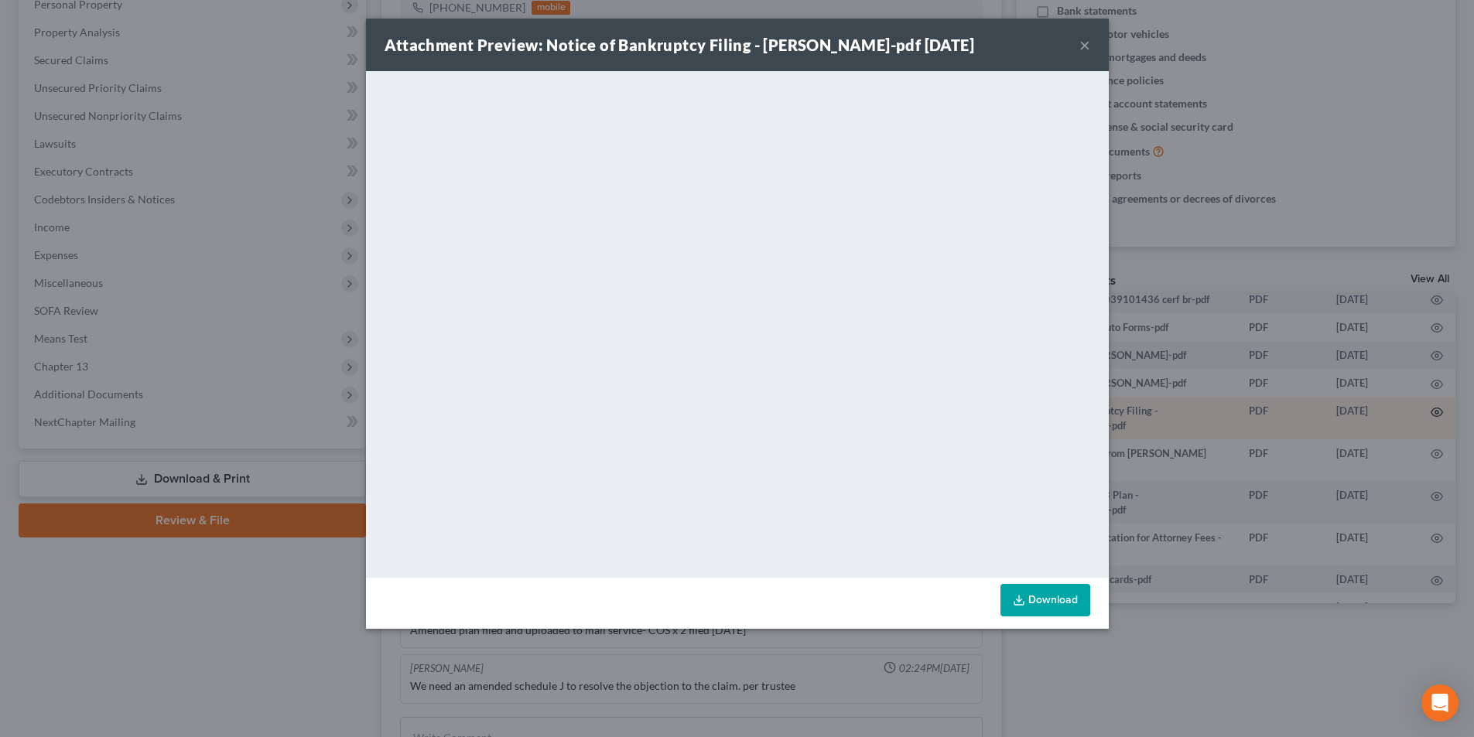
scroll to position [698, 0]
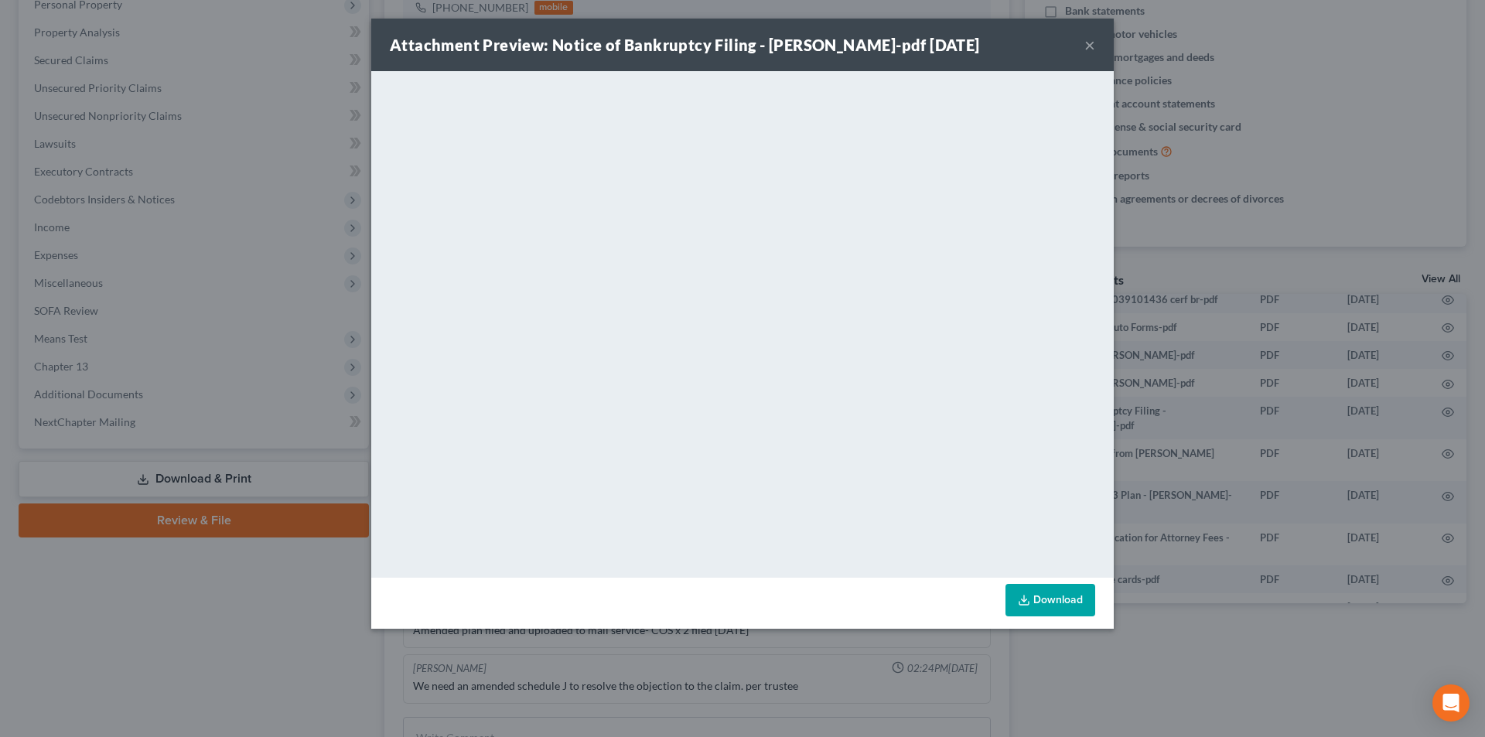
click at [1067, 605] on link "Download" at bounding box center [1051, 600] width 90 height 32
click at [1095, 47] on button "×" at bounding box center [1089, 45] width 11 height 19
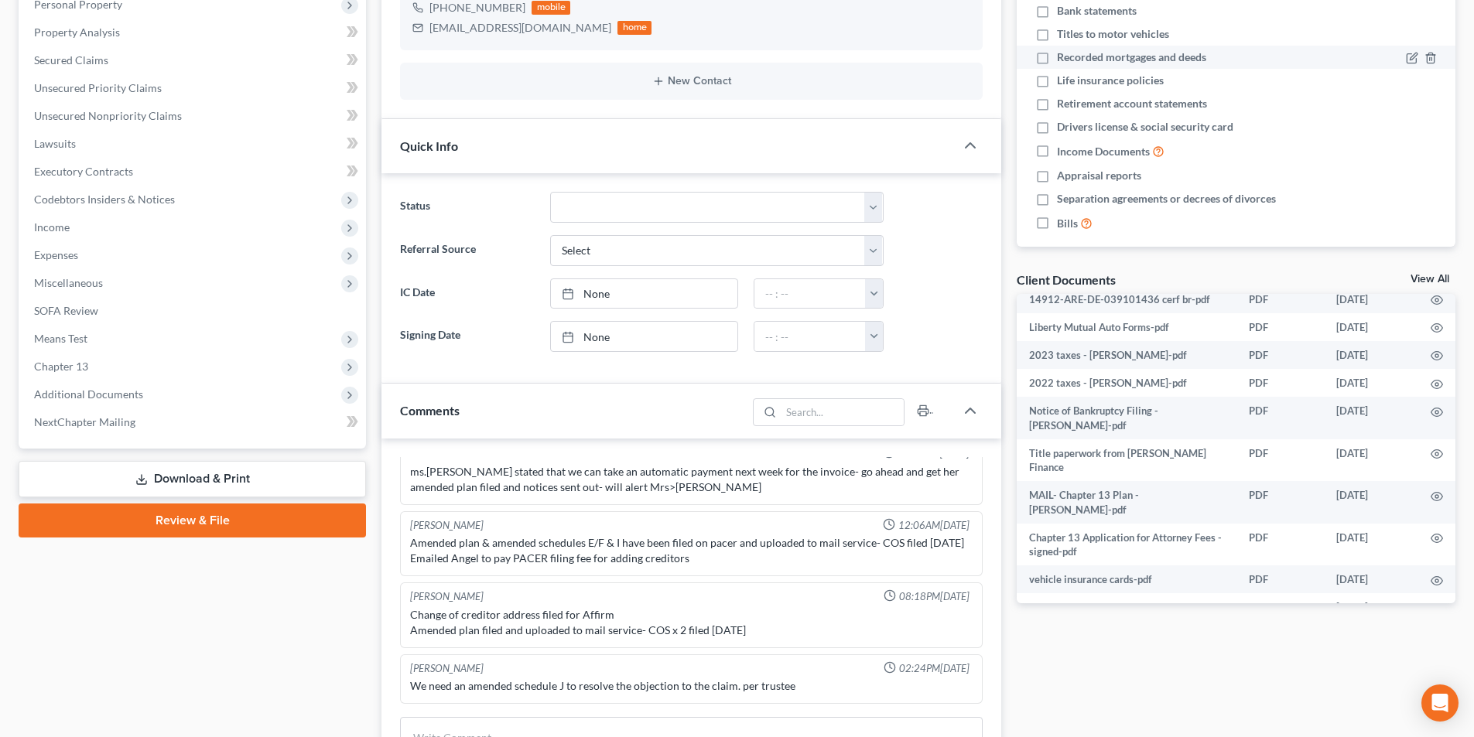
scroll to position [714, 0]
click at [91, 403] on span "Additional Documents" at bounding box center [194, 395] width 344 height 28
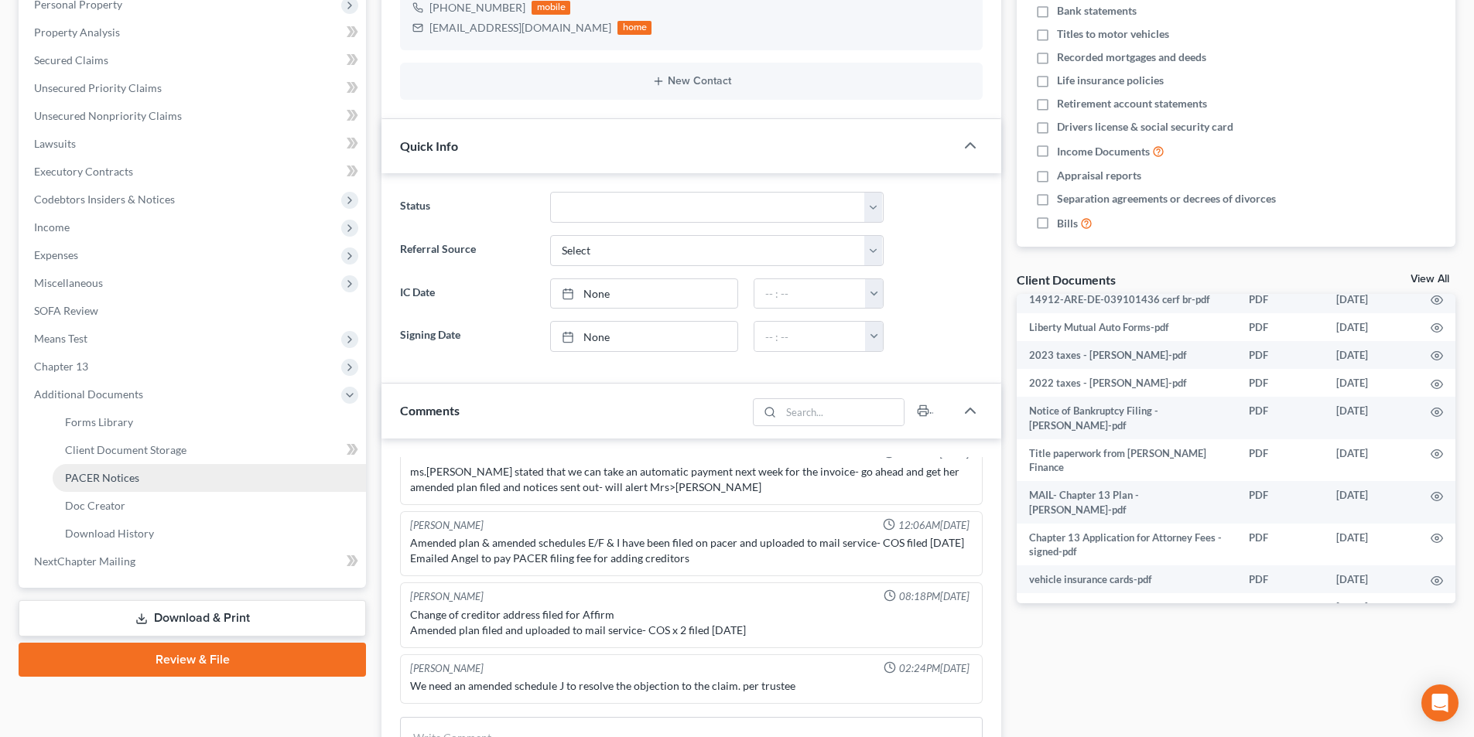
click at [104, 486] on link "PACER Notices" at bounding box center [209, 478] width 313 height 28
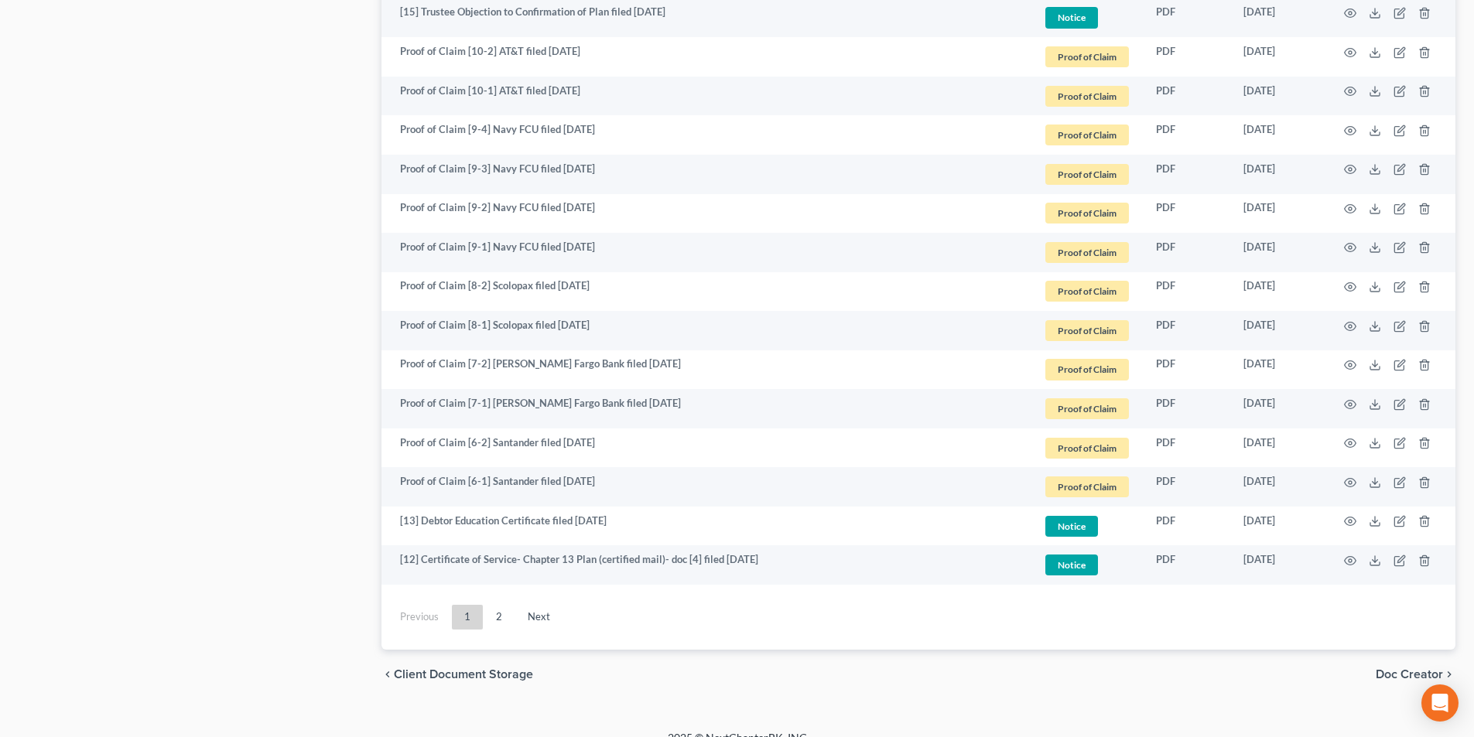
scroll to position [2707, 0]
click at [497, 617] on link "2" at bounding box center [498, 616] width 31 height 25
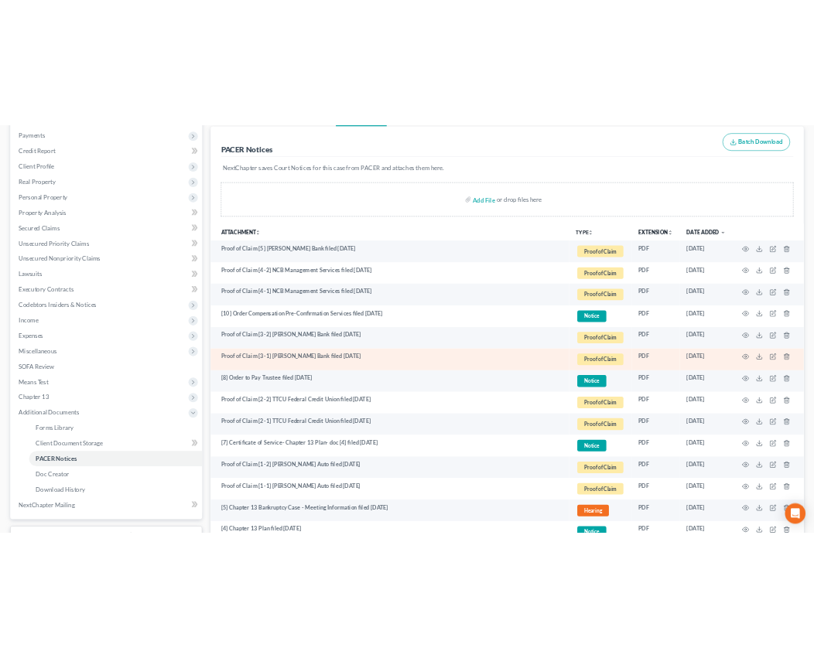
scroll to position [0, 0]
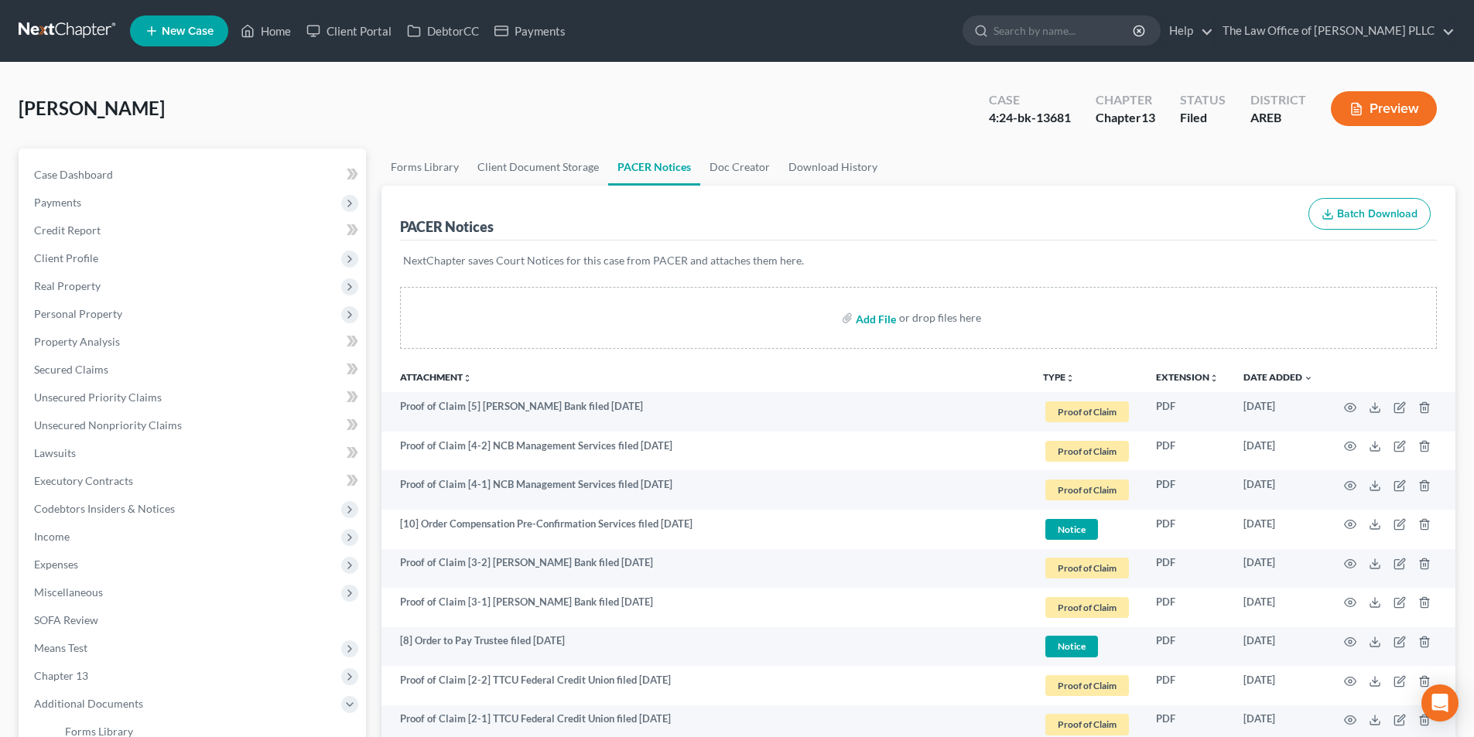
click at [874, 317] on input "file" at bounding box center [873, 318] width 37 height 28
type input "C:\fakepath\[PERSON_NAME] Limited Appearance - [PERSON_NAME] (1).pdf"
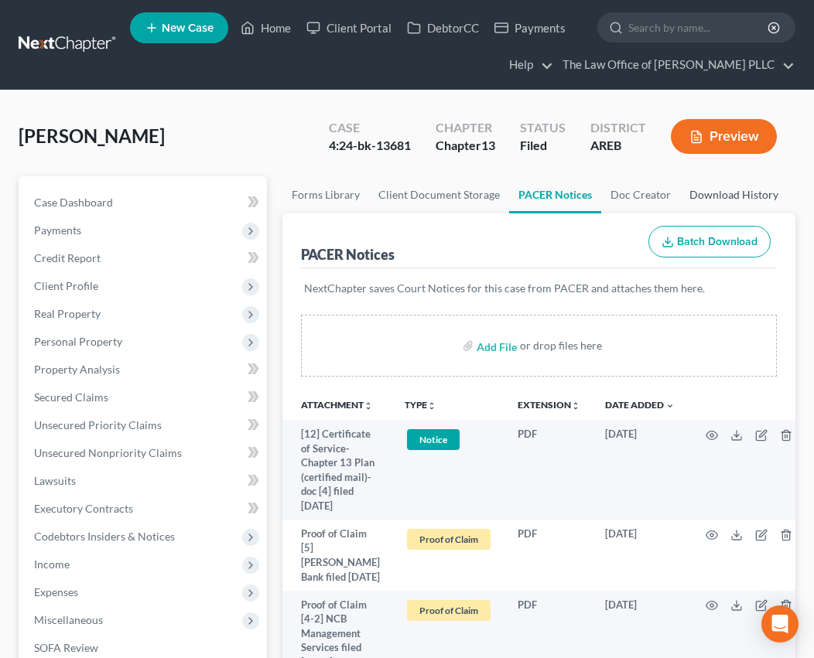
scroll to position [309, 0]
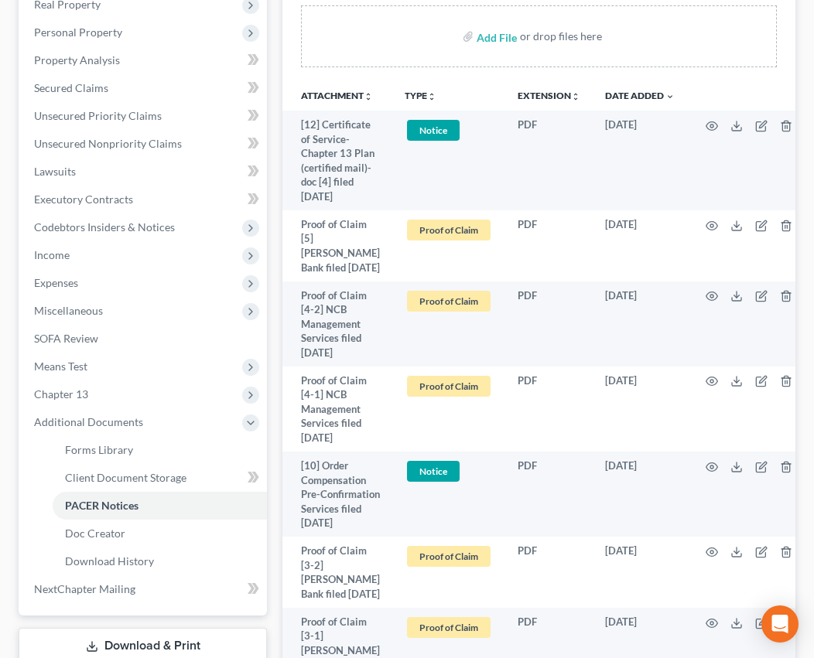
click at [432, 86] on th "TYPE unfold_more NONE Hearing Notice Proof of Claim" at bounding box center [448, 95] width 113 height 31
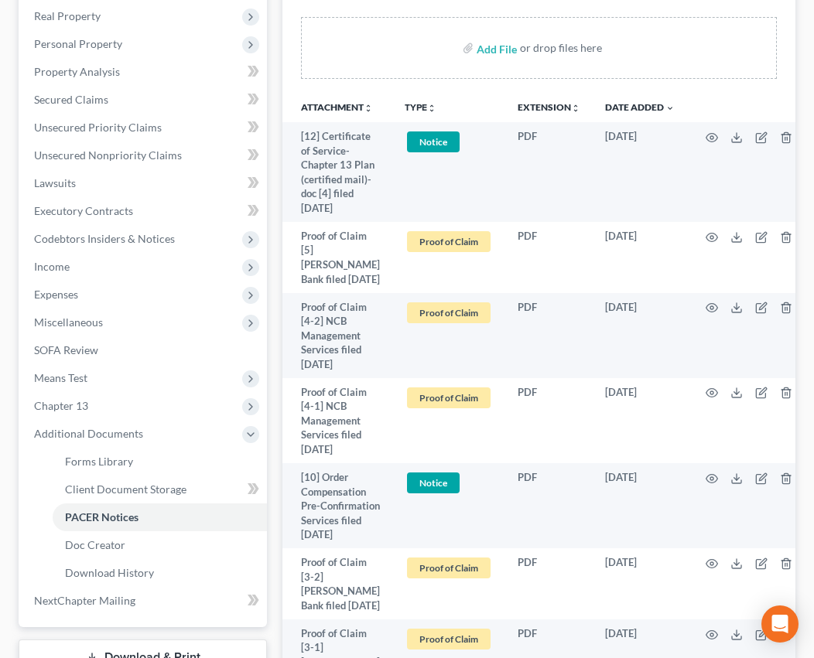
scroll to position [0, 0]
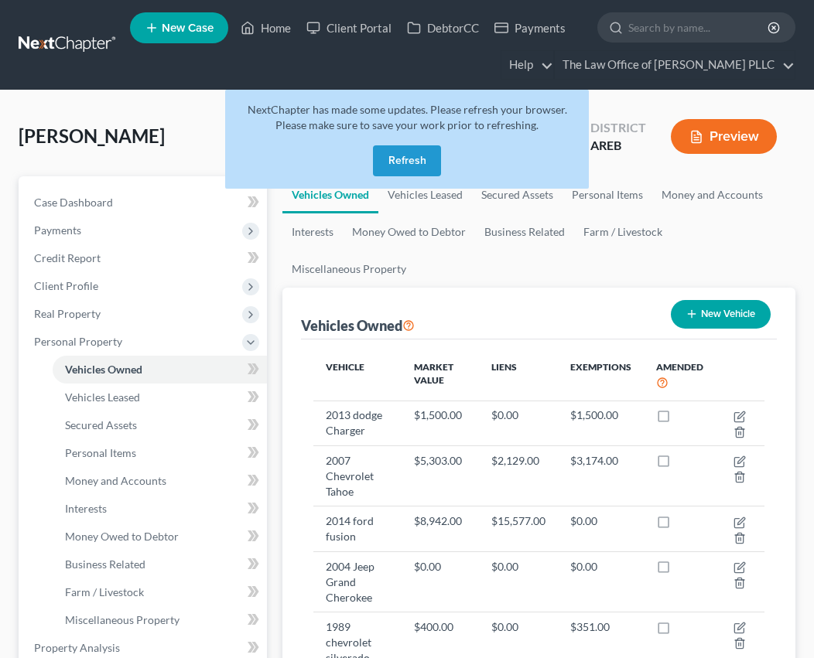
click at [410, 159] on button "Refresh" at bounding box center [407, 160] width 68 height 31
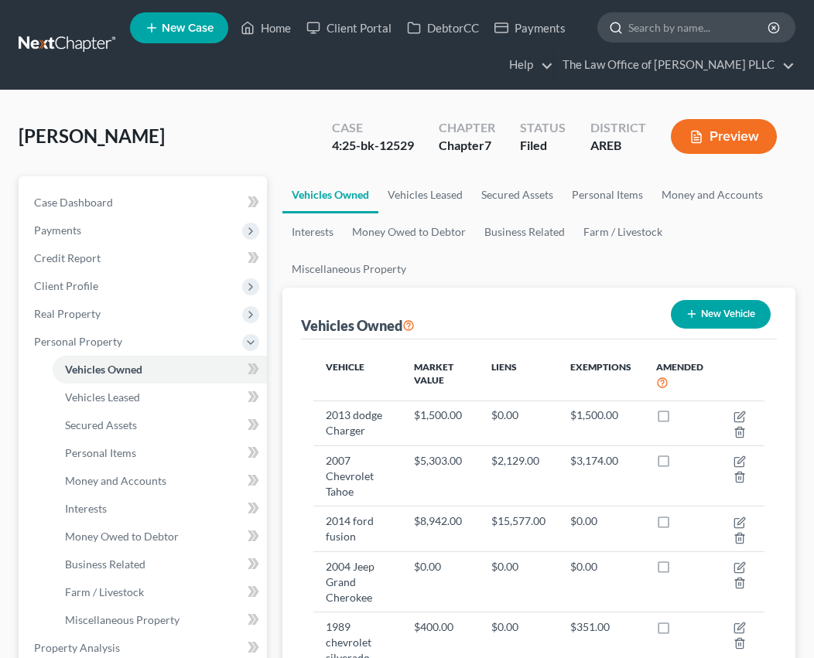
click at [651, 32] on input "search" at bounding box center [699, 27] width 142 height 29
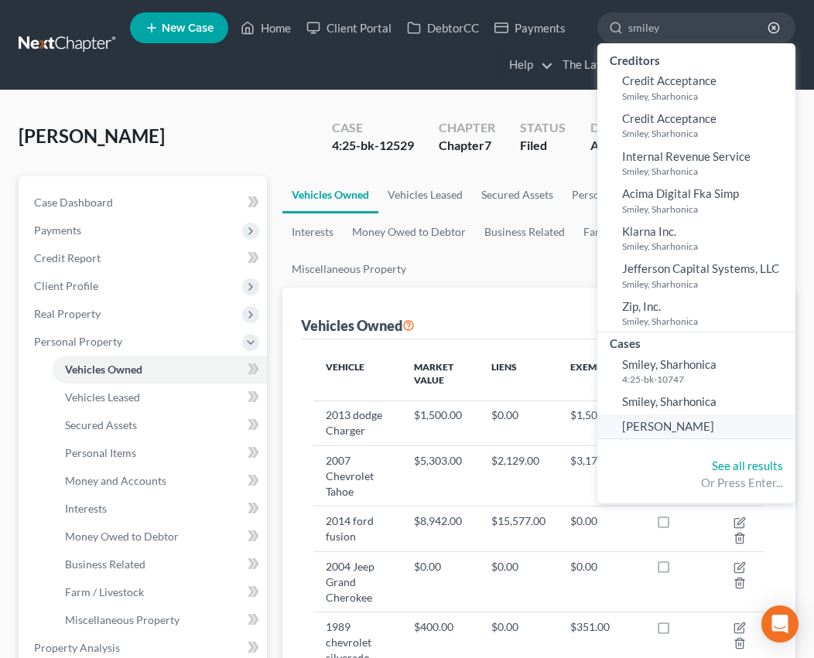
type input "smiley"
click at [693, 429] on span "Smiley, Sharaina" at bounding box center [668, 426] width 92 height 14
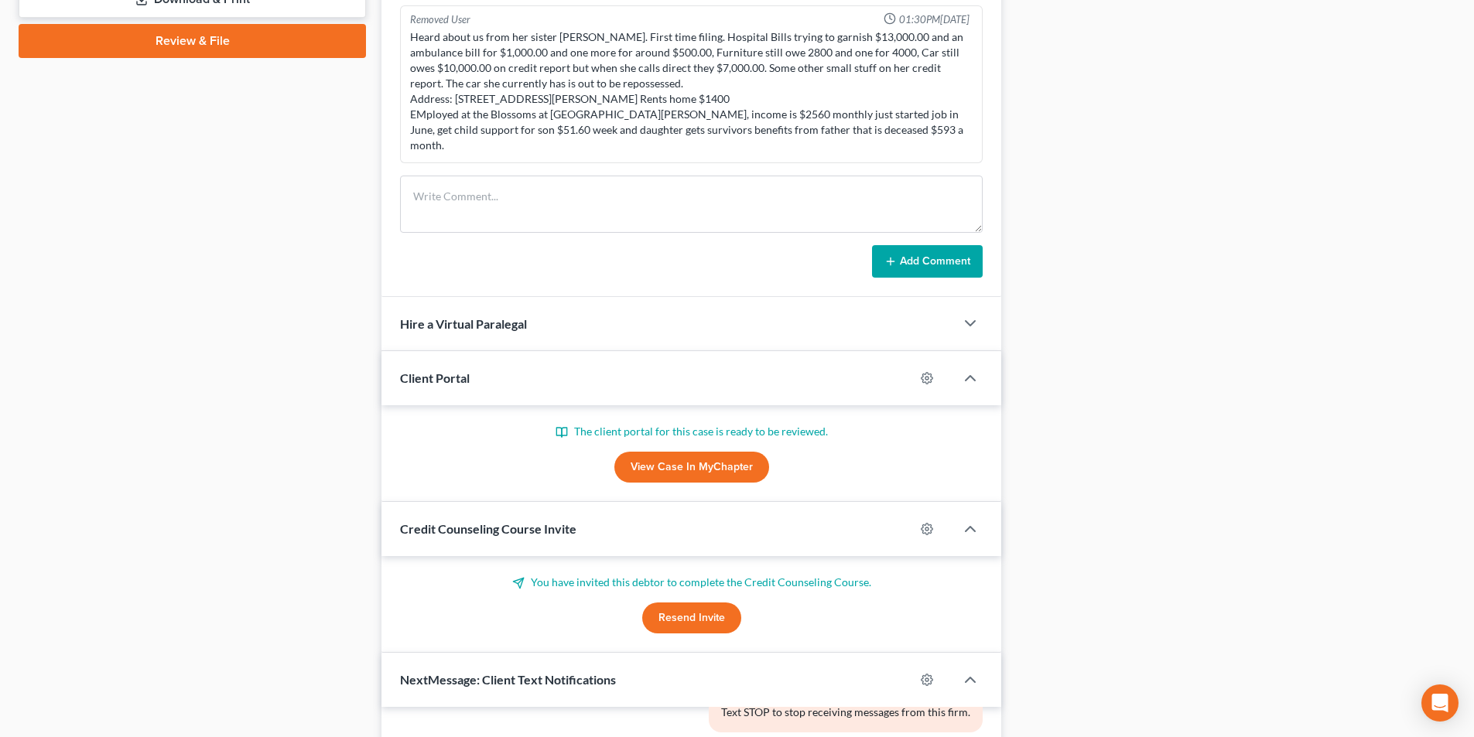
scroll to position [773, 0]
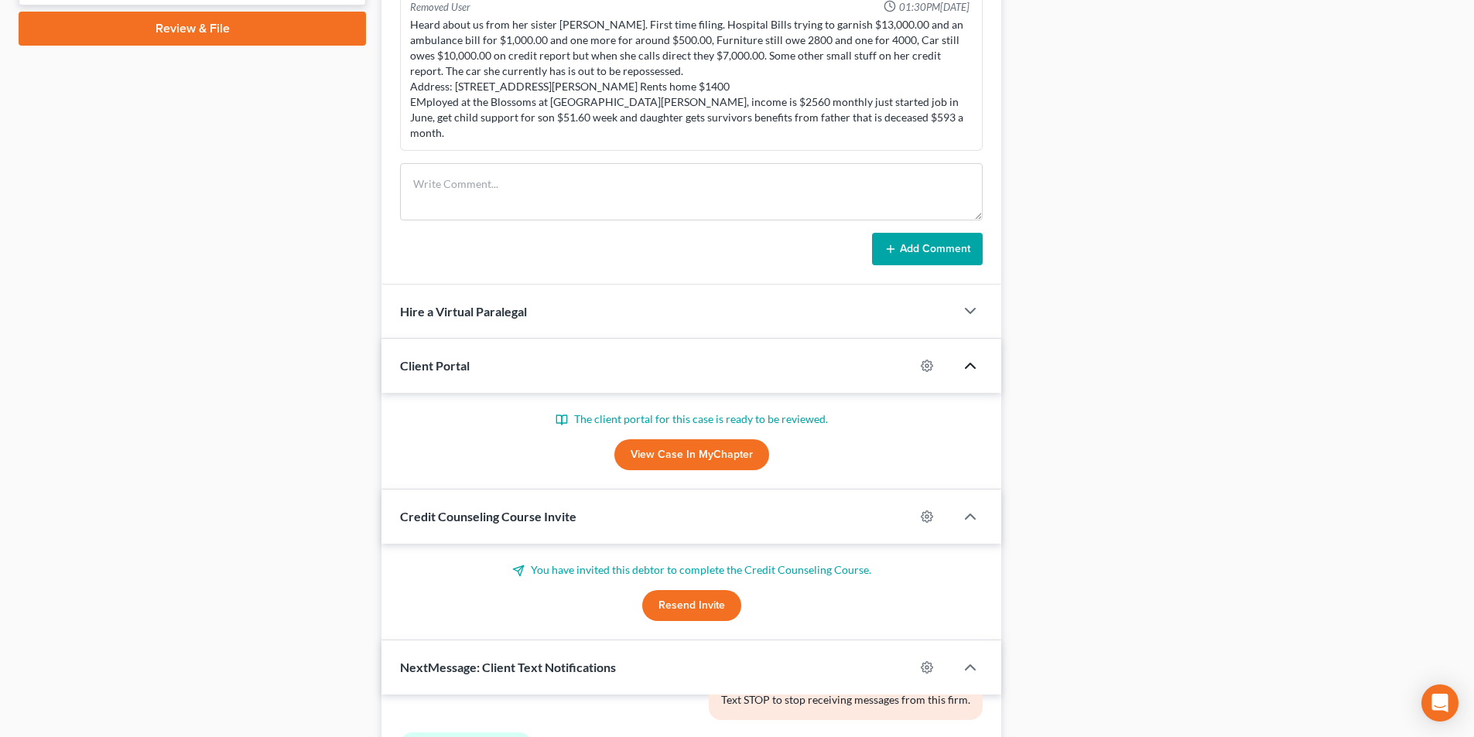
click at [967, 364] on polyline "button" at bounding box center [969, 366] width 9 height 5
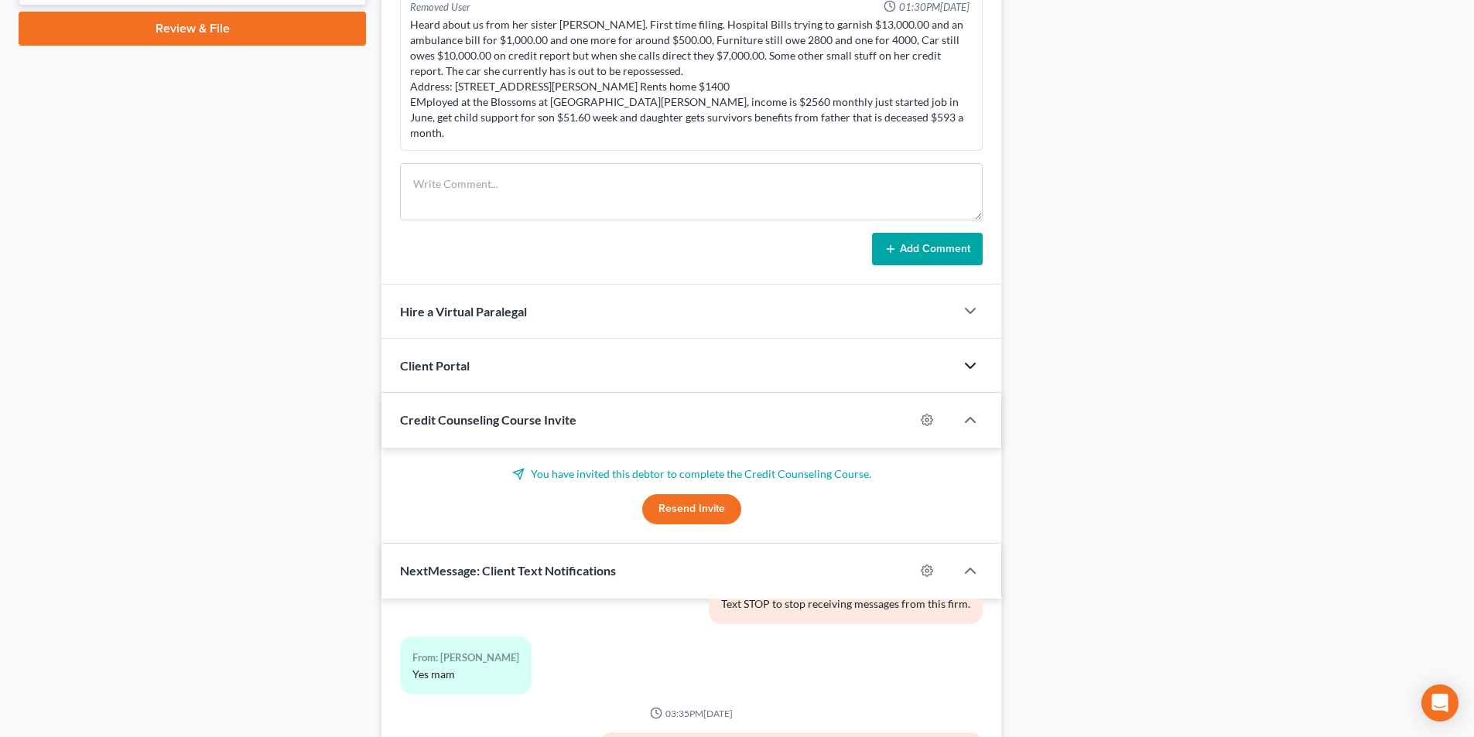
click at [967, 357] on icon "button" at bounding box center [970, 366] width 19 height 19
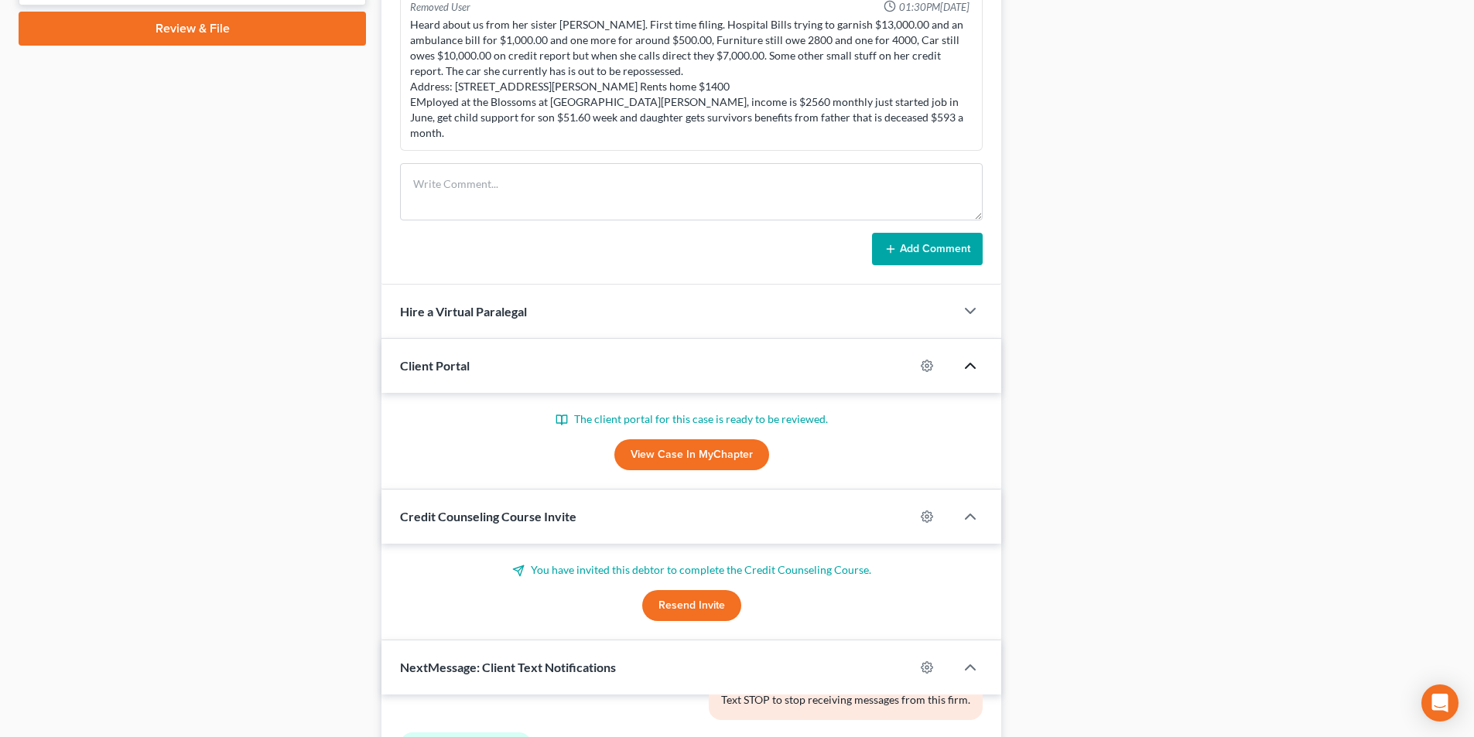
click at [742, 441] on link "View Case in MyChapter" at bounding box center [691, 454] width 155 height 31
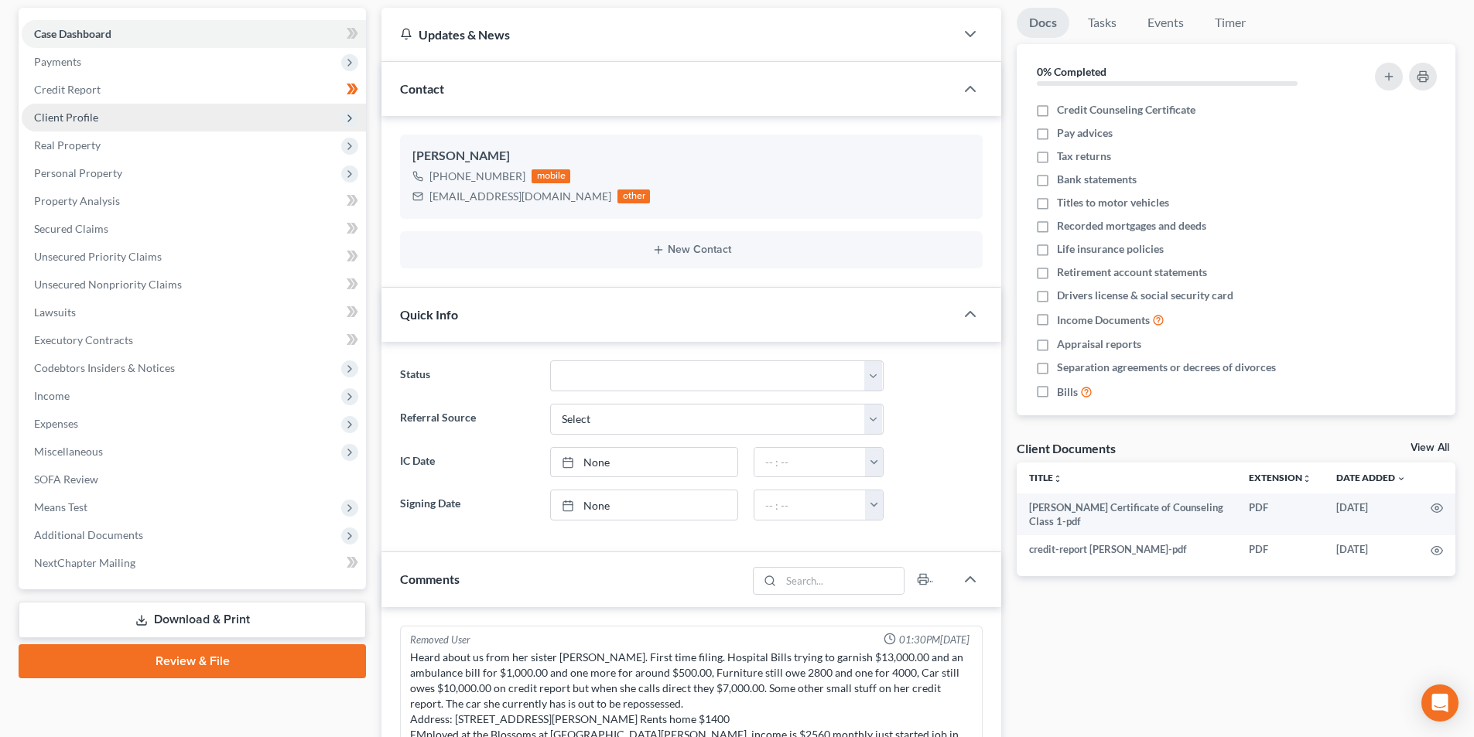
scroll to position [0, 0]
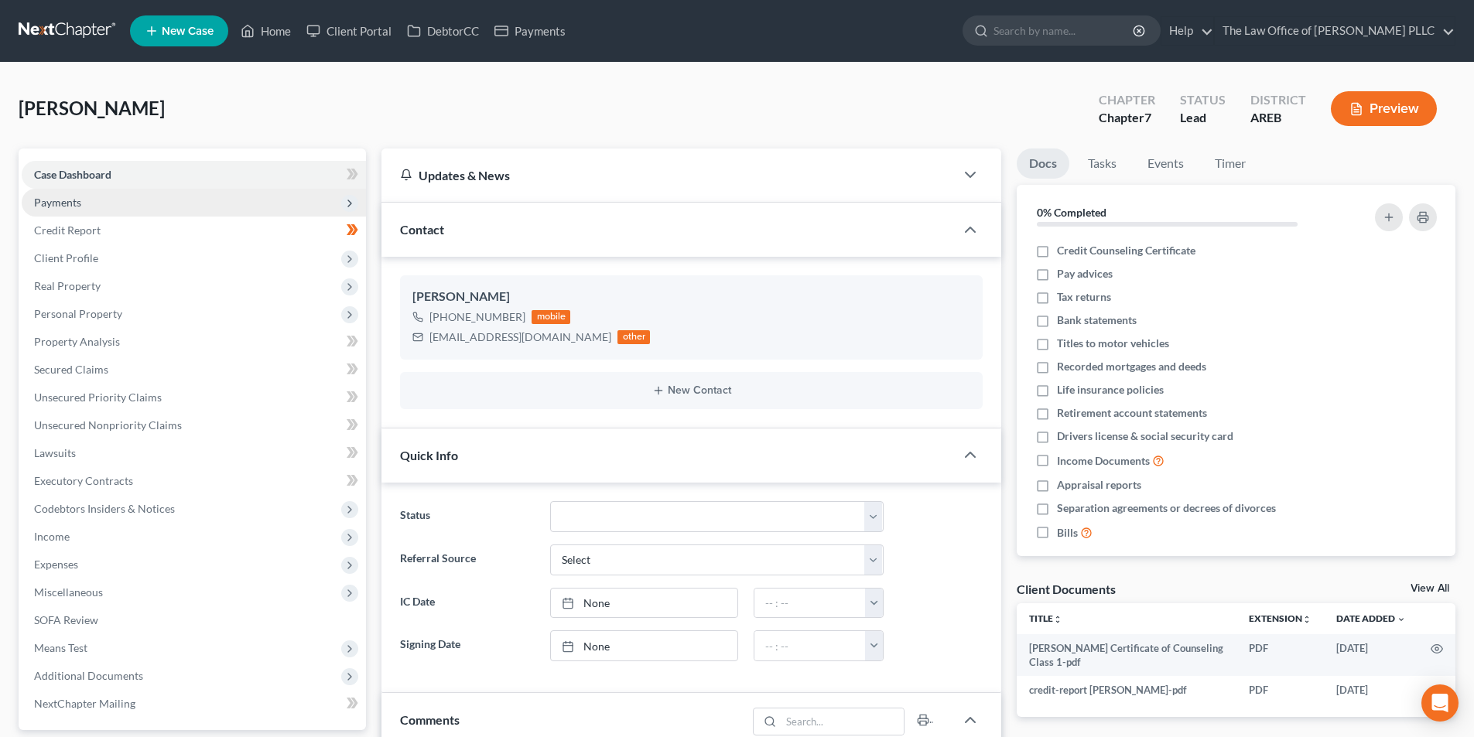
click at [87, 201] on span "Payments" at bounding box center [194, 203] width 344 height 28
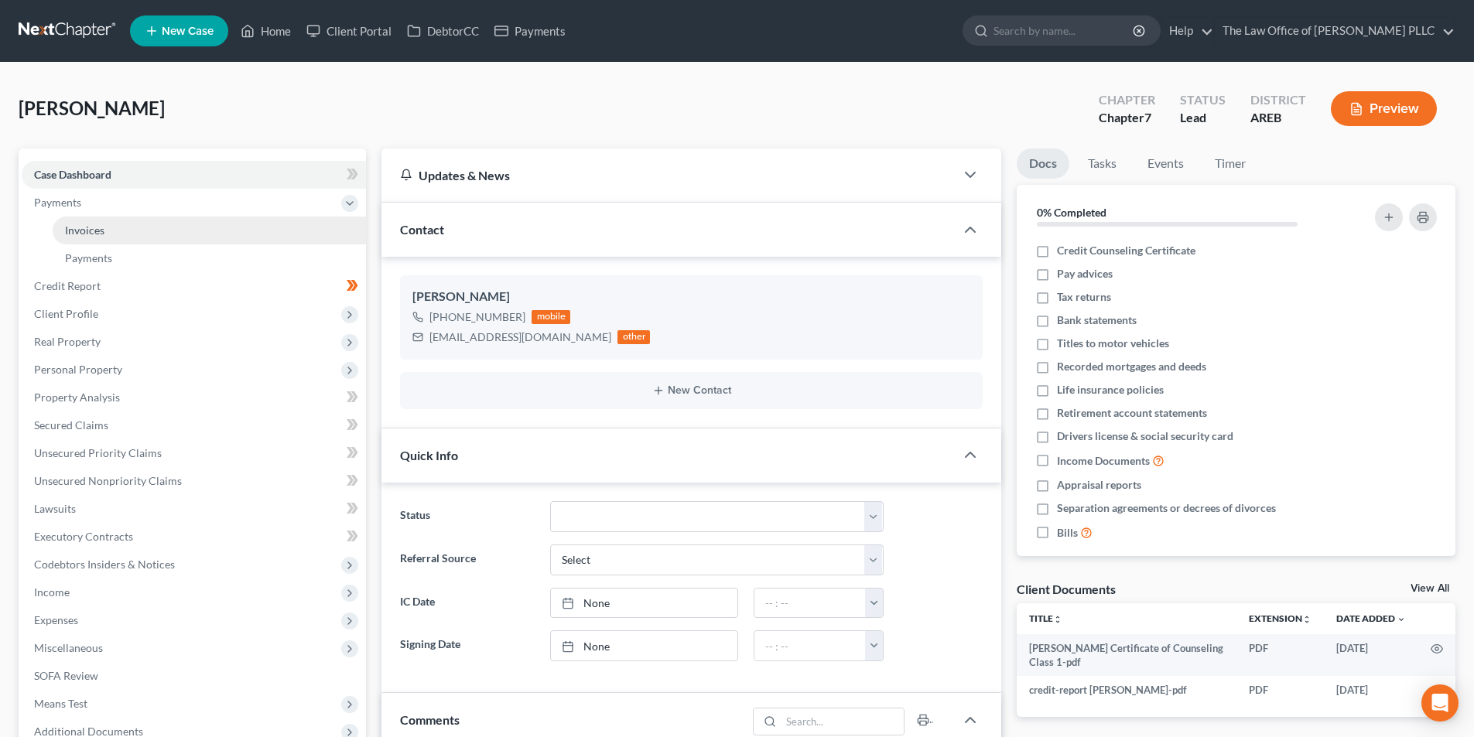
click at [92, 232] on span "Invoices" at bounding box center [84, 230] width 39 height 13
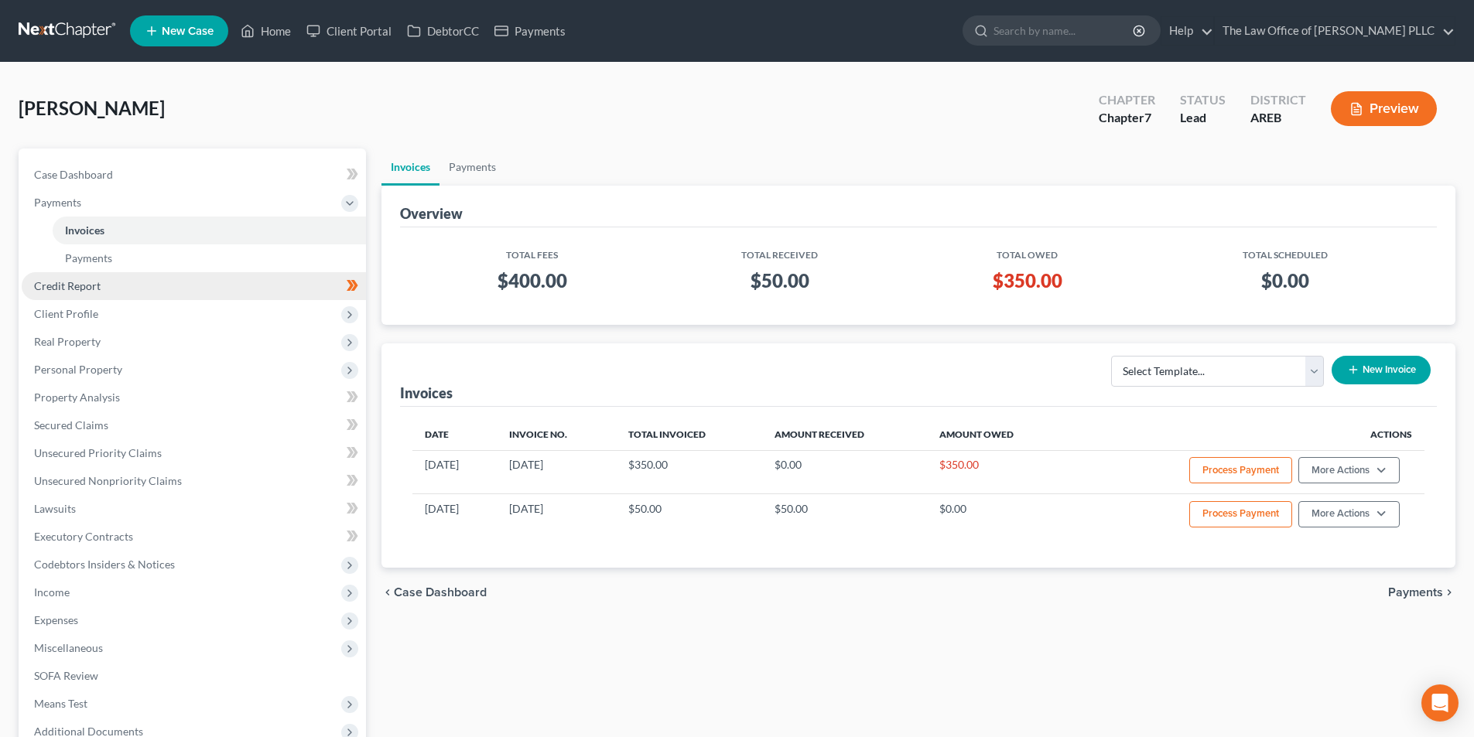
click at [84, 295] on link "Credit Report" at bounding box center [194, 286] width 344 height 28
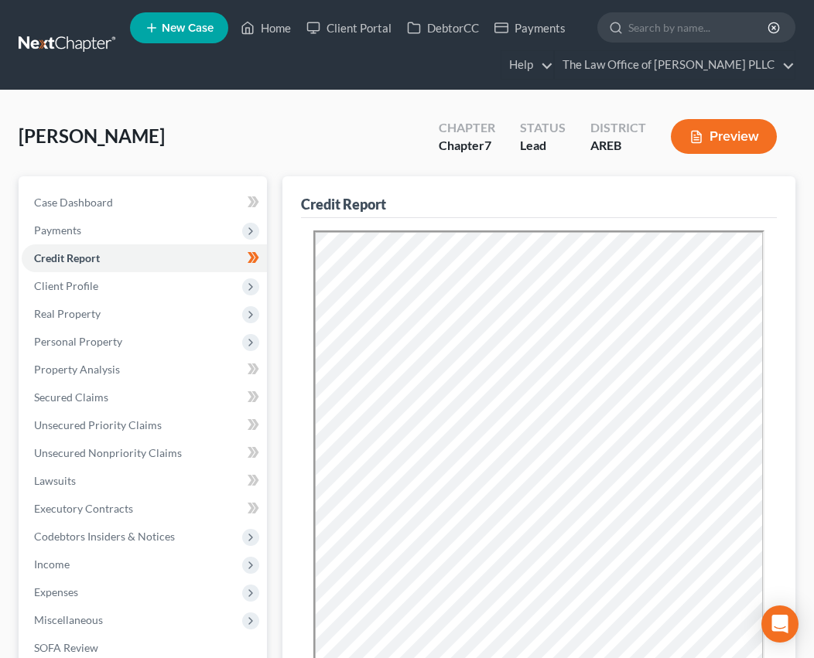
click at [498, 207] on div "Credit Report" at bounding box center [539, 197] width 476 height 42
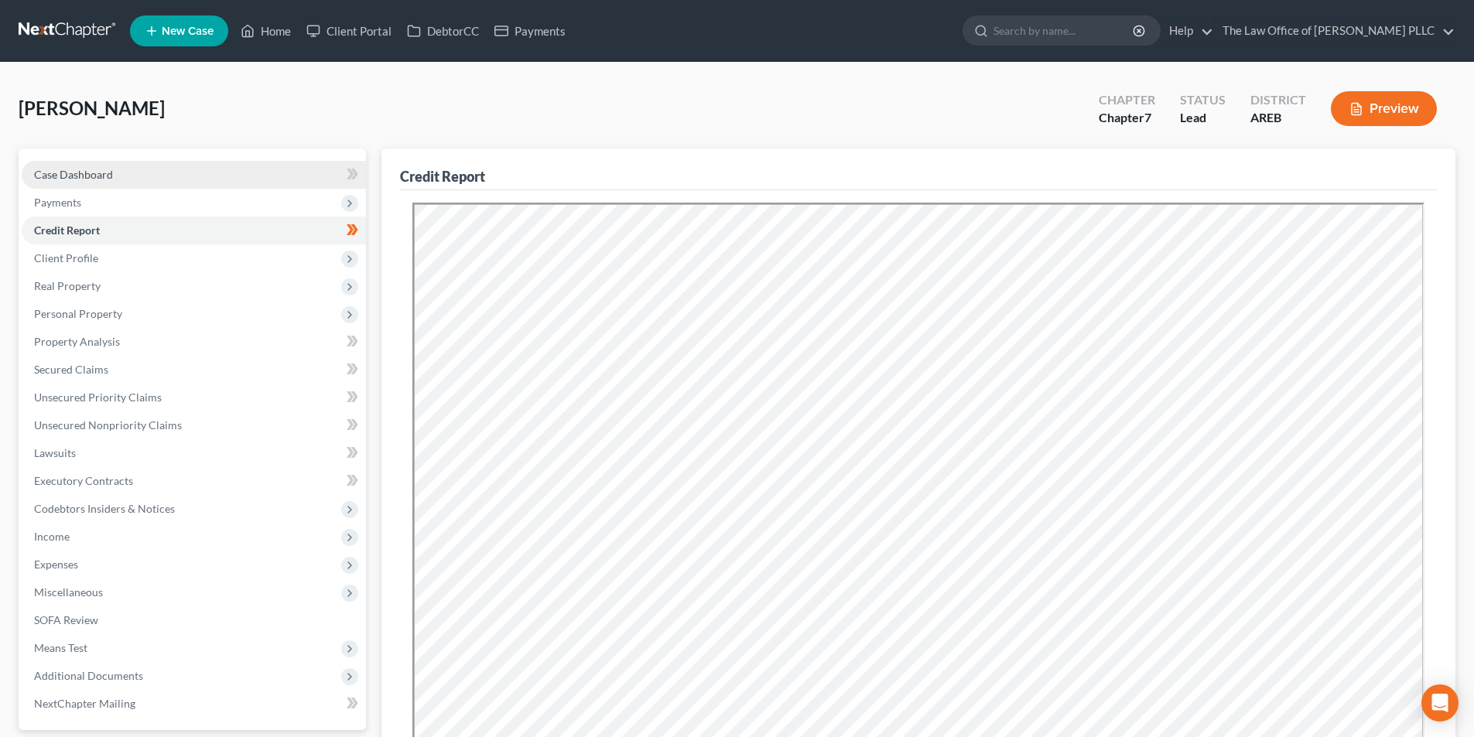
click at [66, 169] on span "Case Dashboard" at bounding box center [73, 174] width 79 height 13
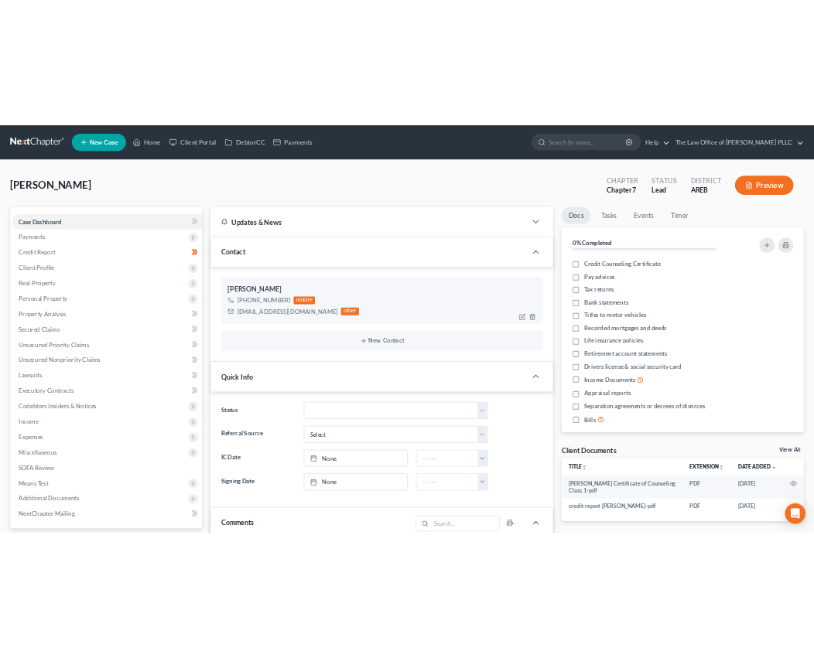
scroll to position [179, 0]
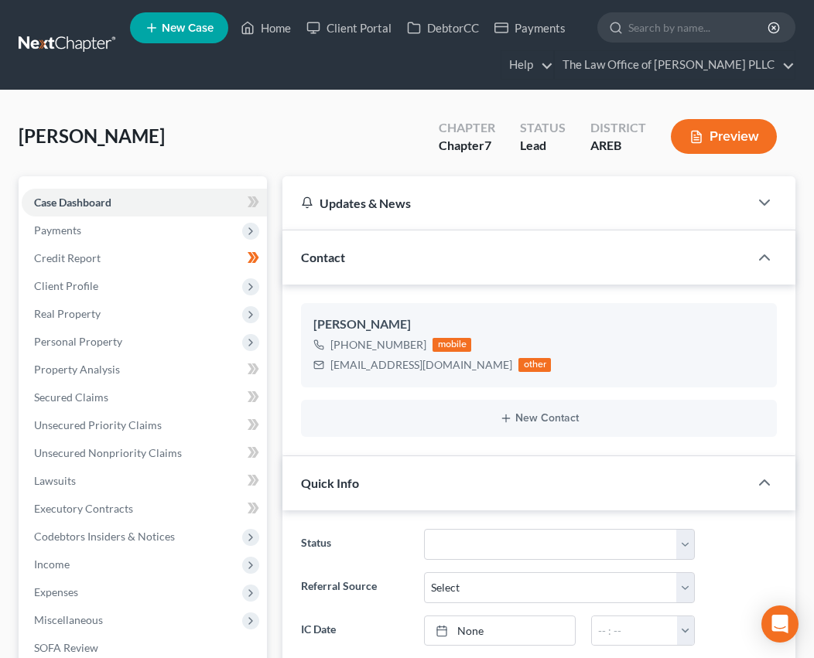
click at [285, 90] on div at bounding box center [407, 90] width 364 height 1
click at [664, 31] on input "search" at bounding box center [699, 27] width 142 height 29
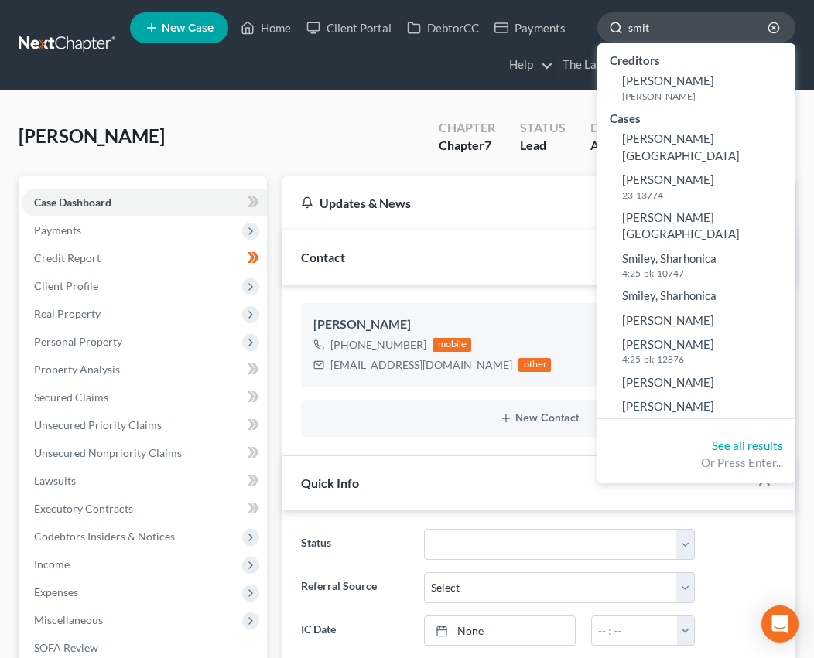
type input "smith"
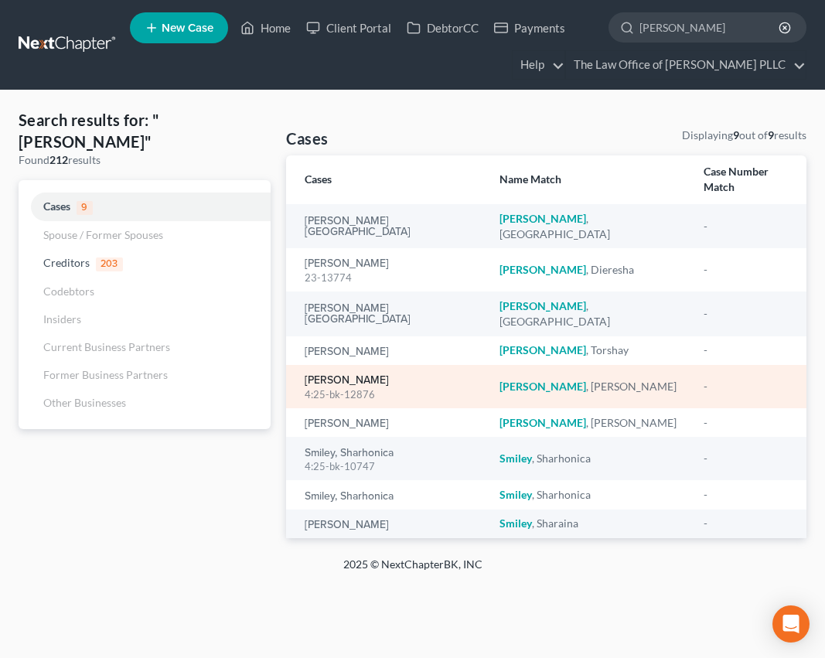
click at [355, 375] on link "Smith, Stacey" at bounding box center [347, 380] width 84 height 11
